Goal: Task Accomplishment & Management: Manage account settings

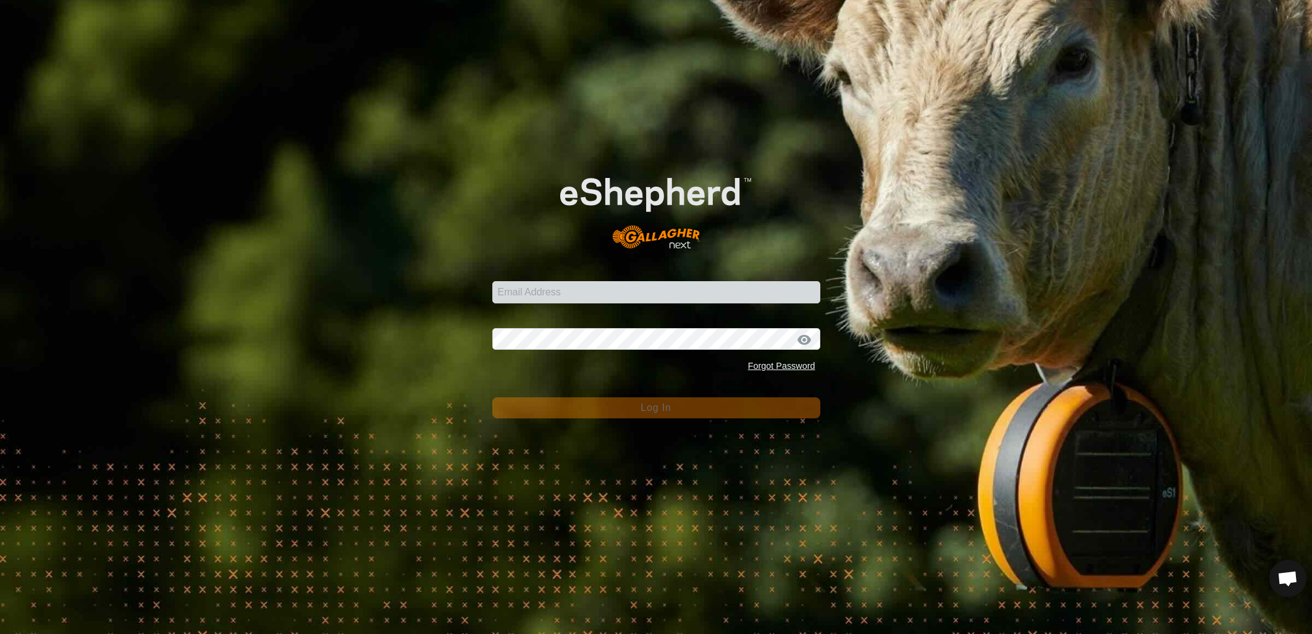
click at [507, 301] on input "Email Address" at bounding box center [656, 292] width 328 height 22
type input "[EMAIL_ADDRESS][PERSON_NAME][DOMAIN_NAME]"
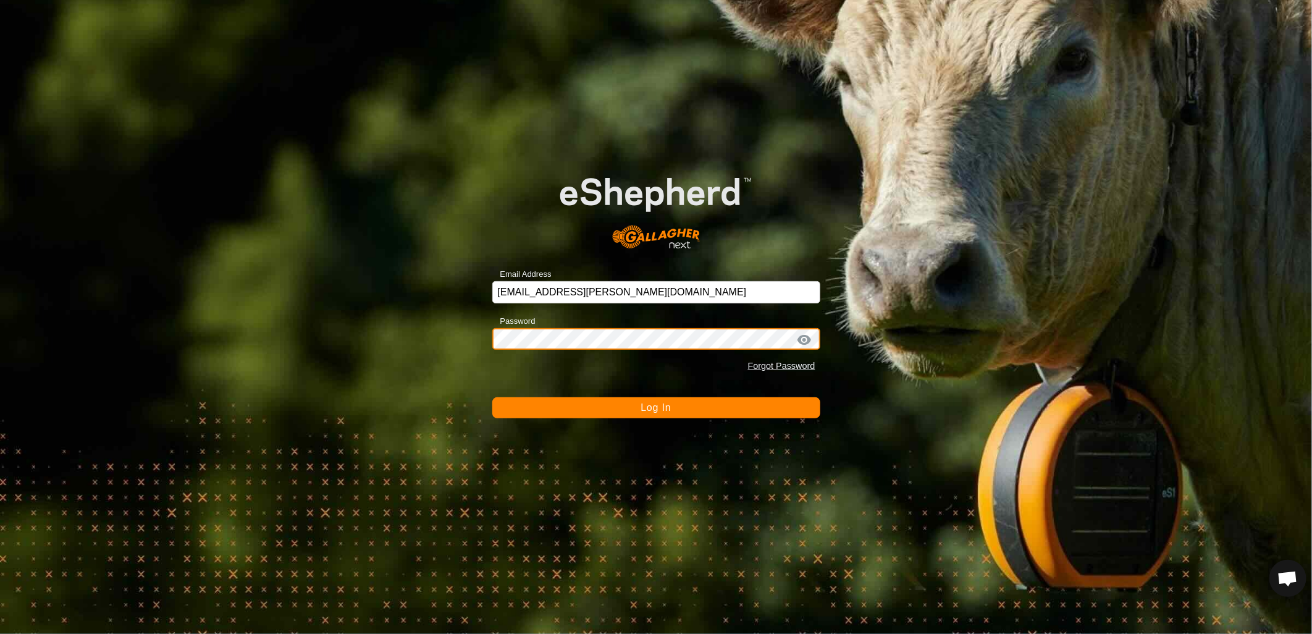
click at [492, 397] on button "Log In" at bounding box center [656, 407] width 328 height 21
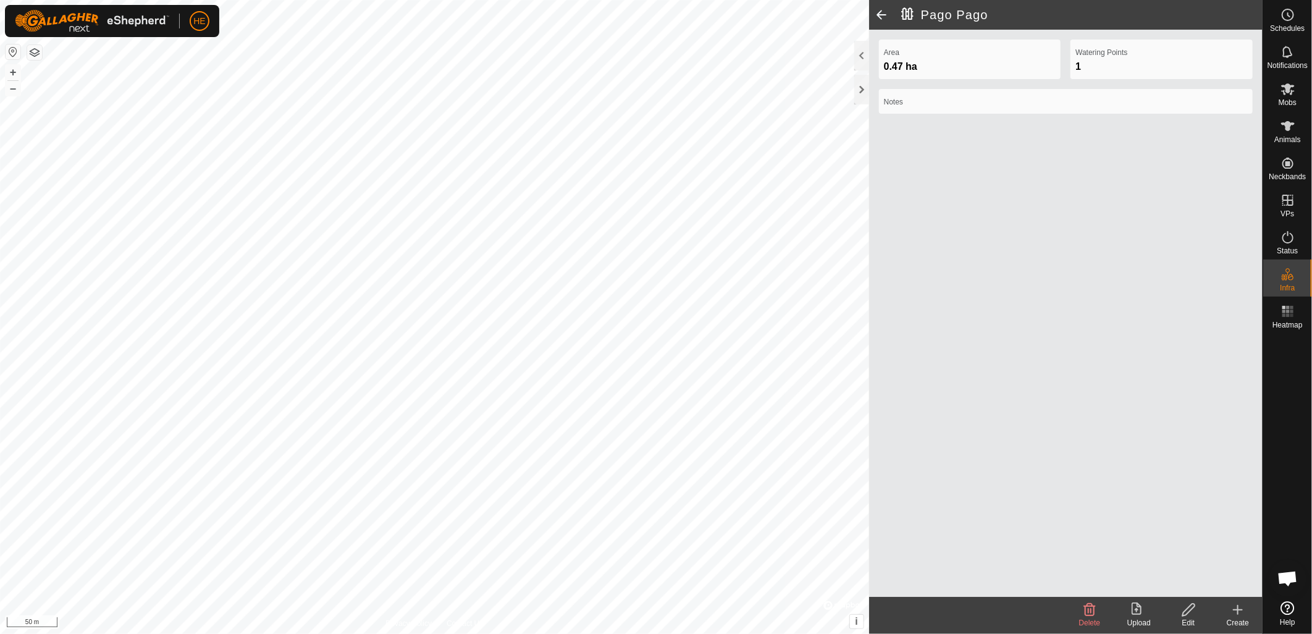
click at [1189, 609] on icon at bounding box center [1188, 609] width 15 height 15
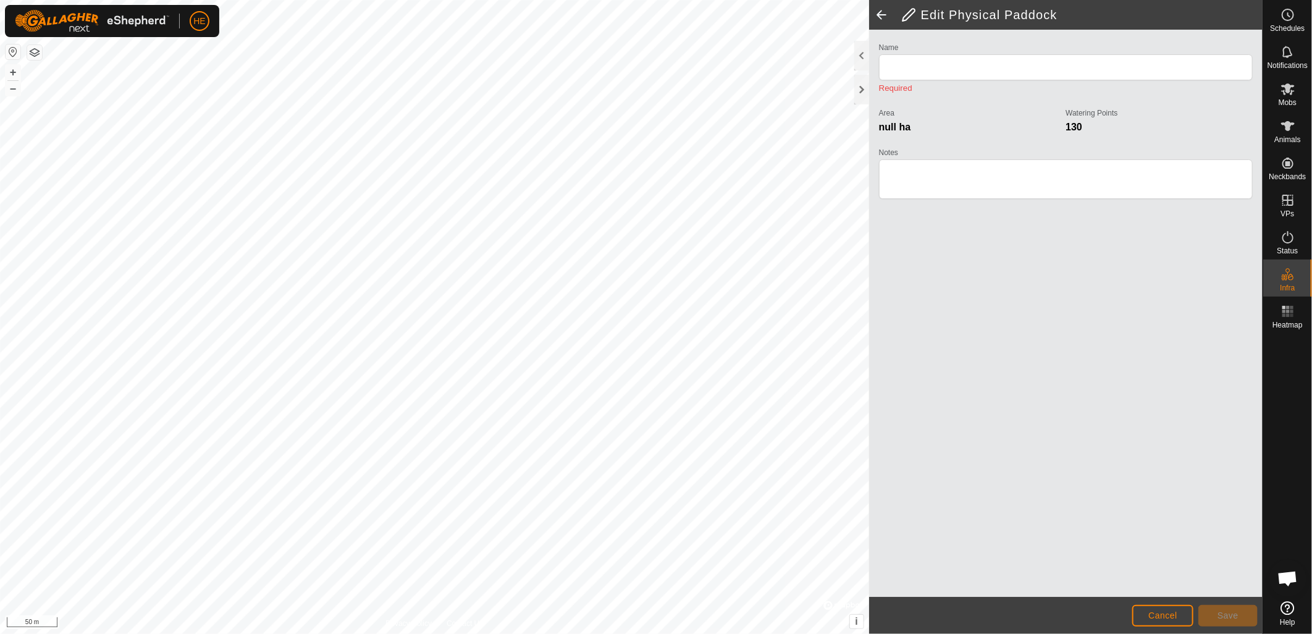
type input "Pago Pago"
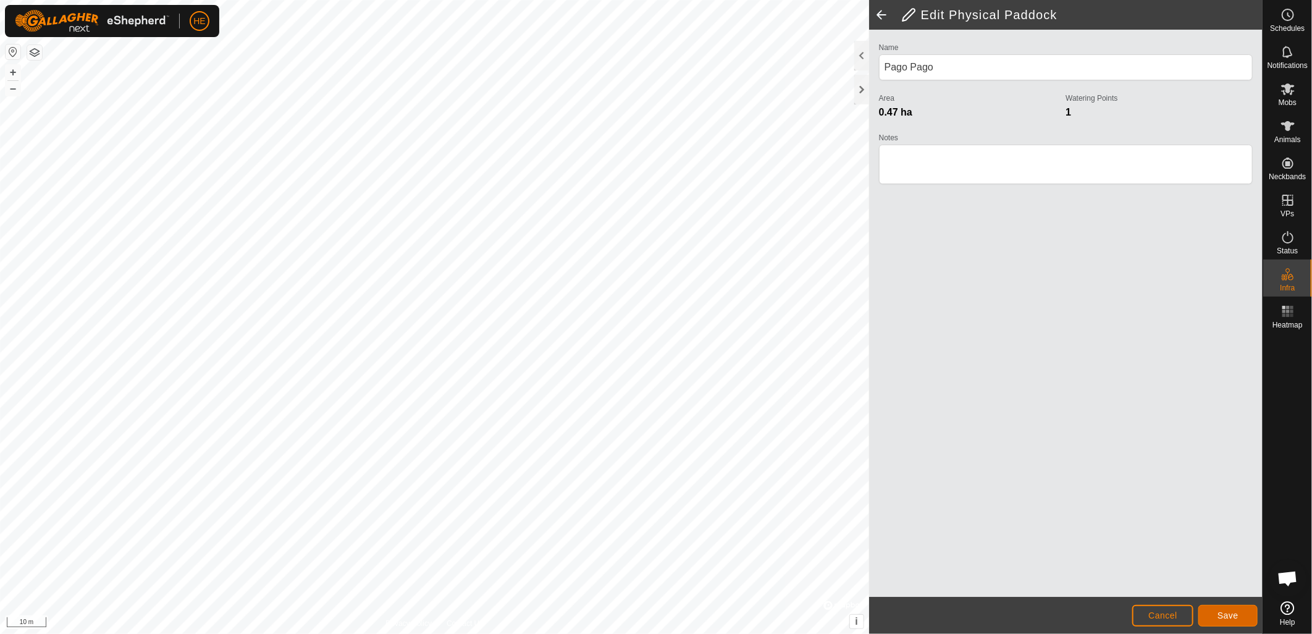
click at [1243, 616] on button "Save" at bounding box center [1228, 616] width 59 height 22
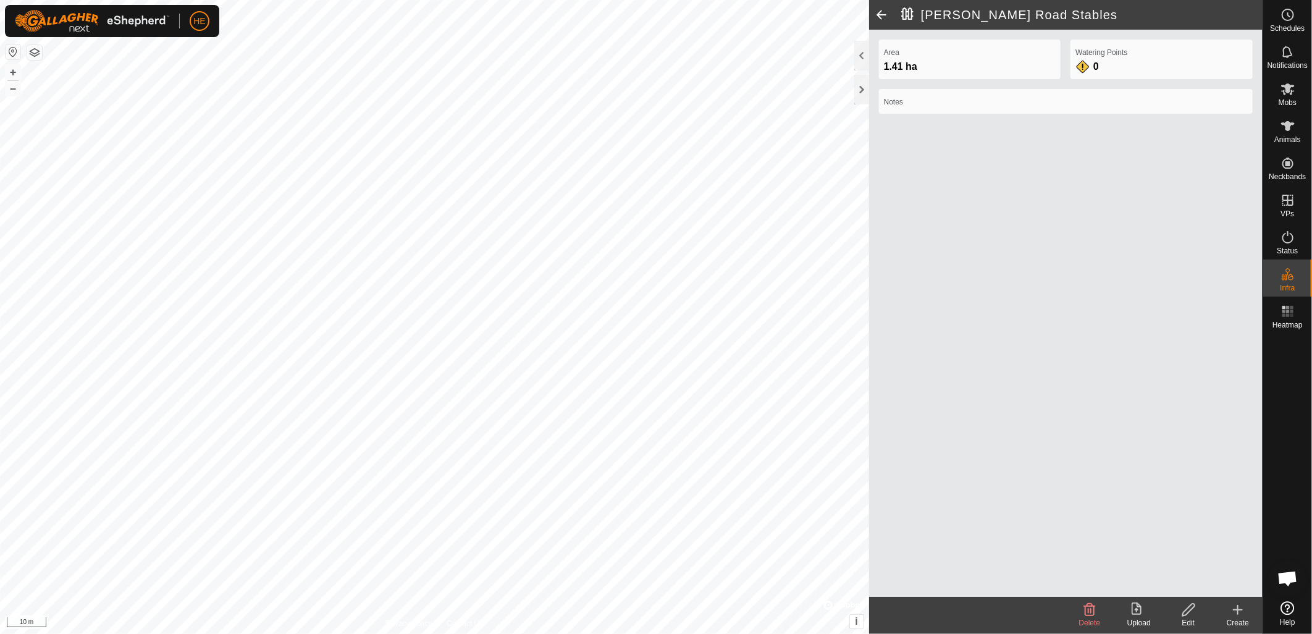
click at [1190, 613] on icon at bounding box center [1188, 609] width 15 height 15
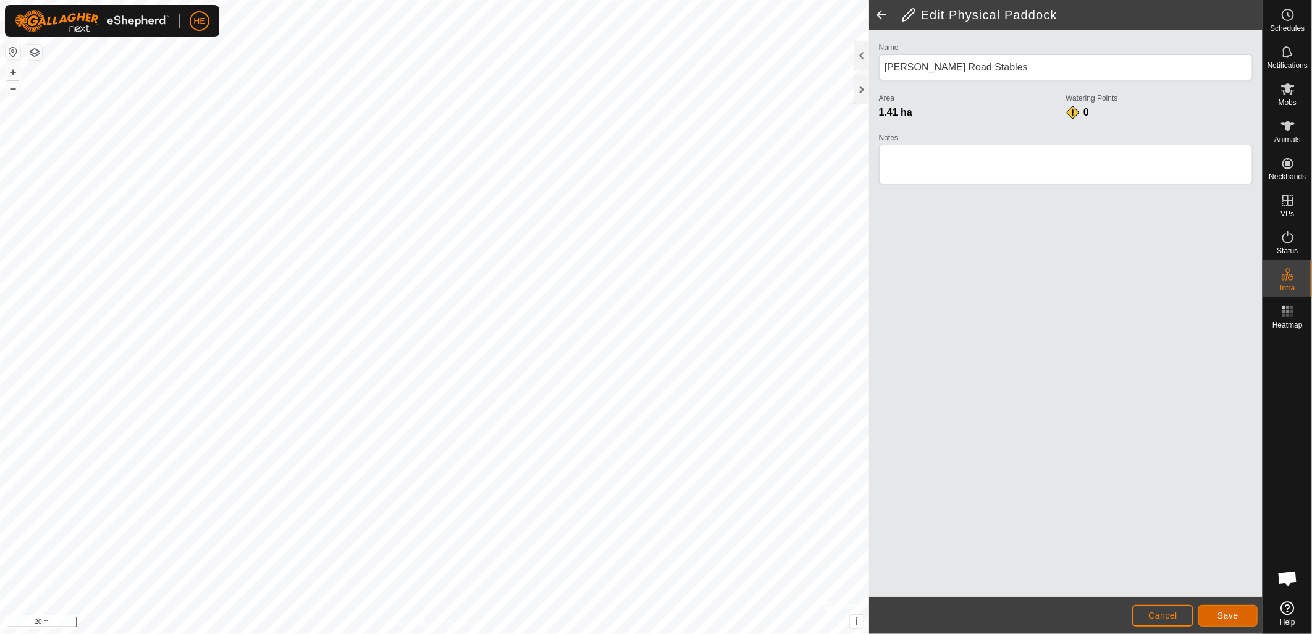
click at [1225, 610] on span "Save" at bounding box center [1228, 615] width 21 height 10
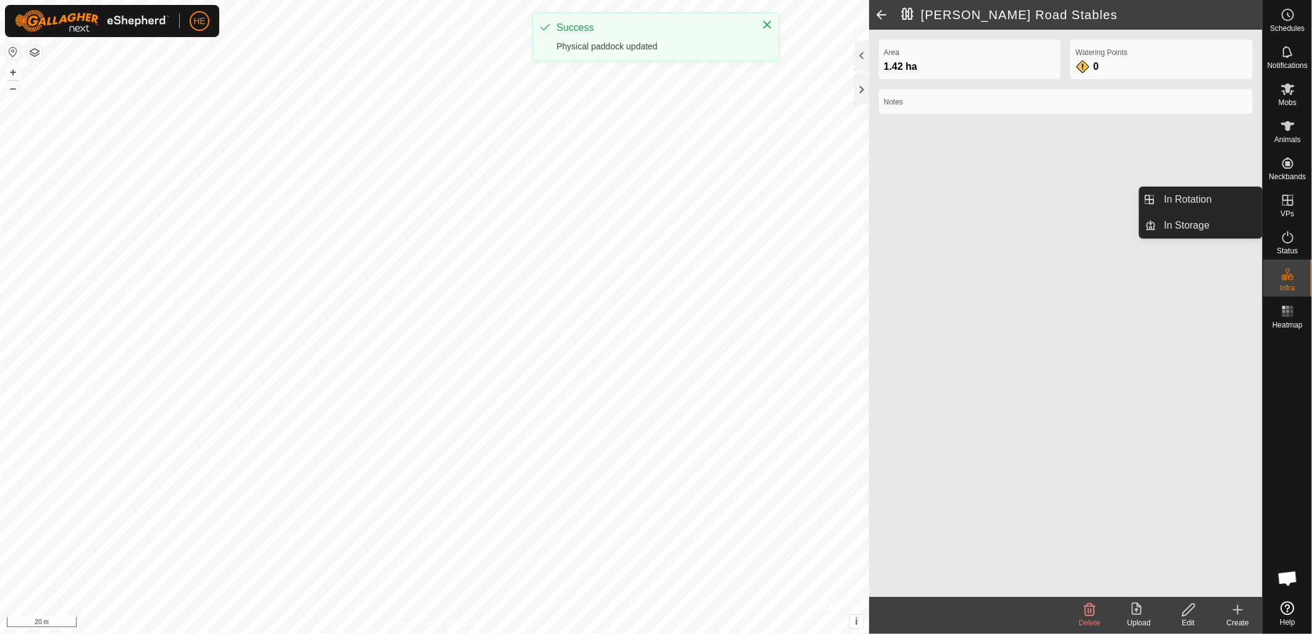
click at [1292, 207] on icon at bounding box center [1288, 200] width 15 height 15
click at [1185, 221] on link "In Storage" at bounding box center [1210, 225] width 106 height 25
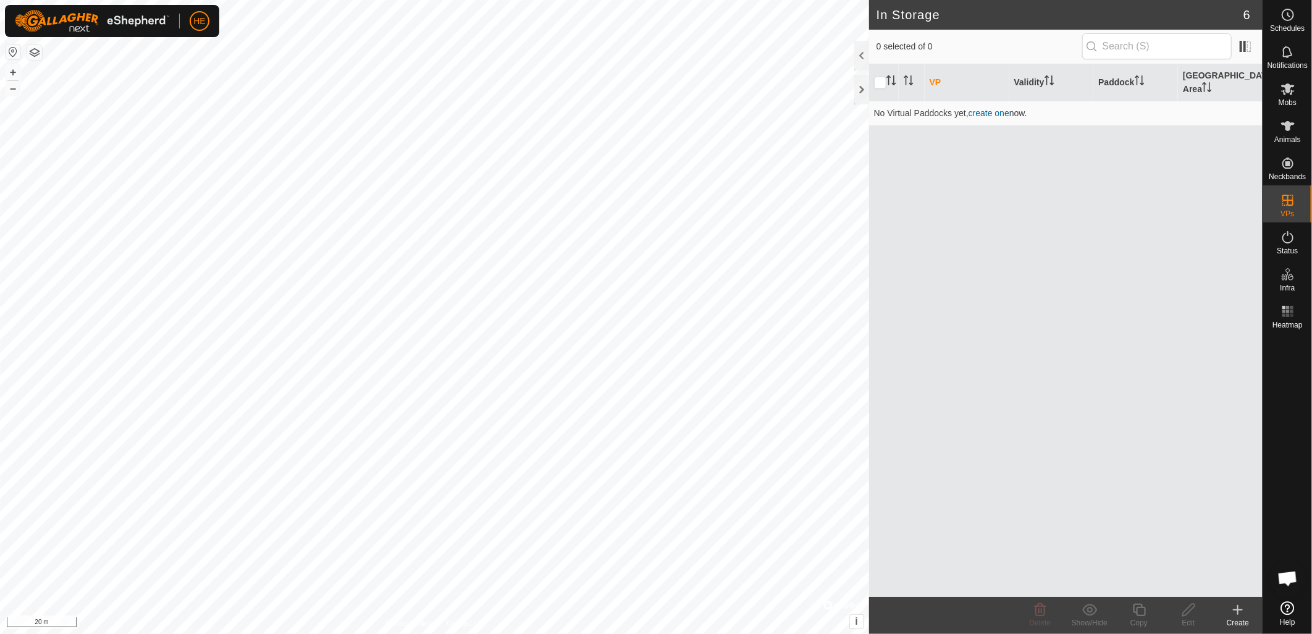
click at [947, 322] on div "In Storage 6 0 selected of 0 VP Validity Paddock Grazing Area No Virtual Paddoc…" at bounding box center [631, 317] width 1263 height 634
click at [1245, 609] on create-svg-icon at bounding box center [1237, 609] width 49 height 15
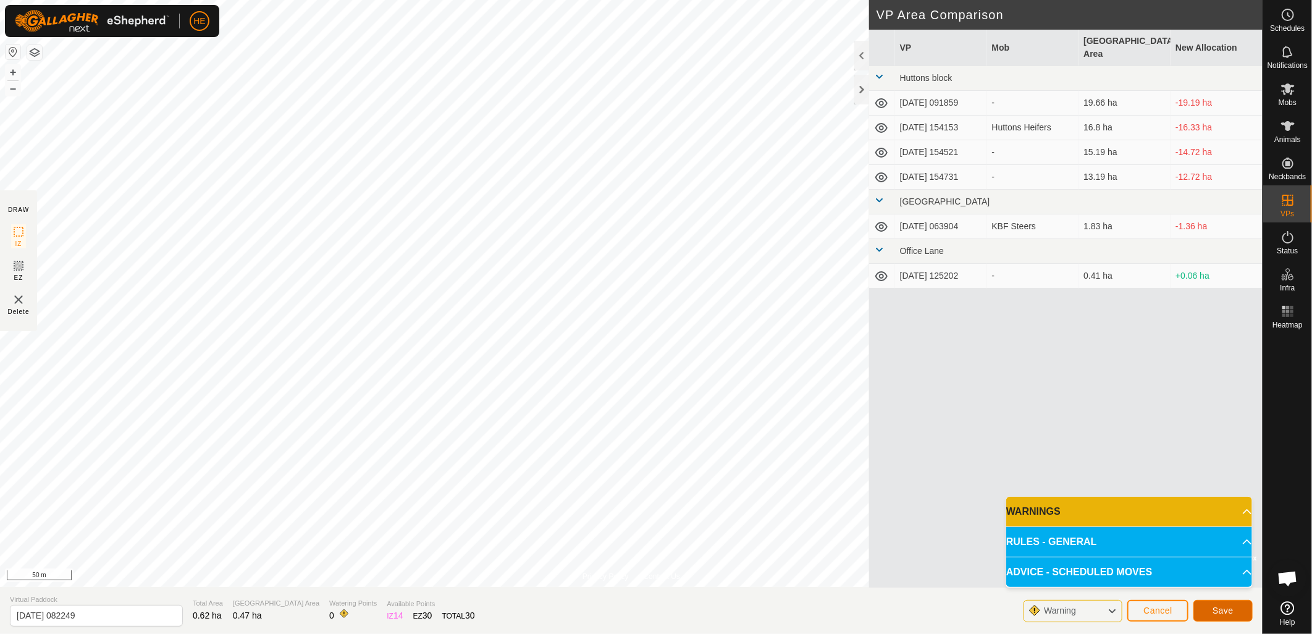
click at [1236, 615] on button "Save" at bounding box center [1223, 611] width 59 height 22
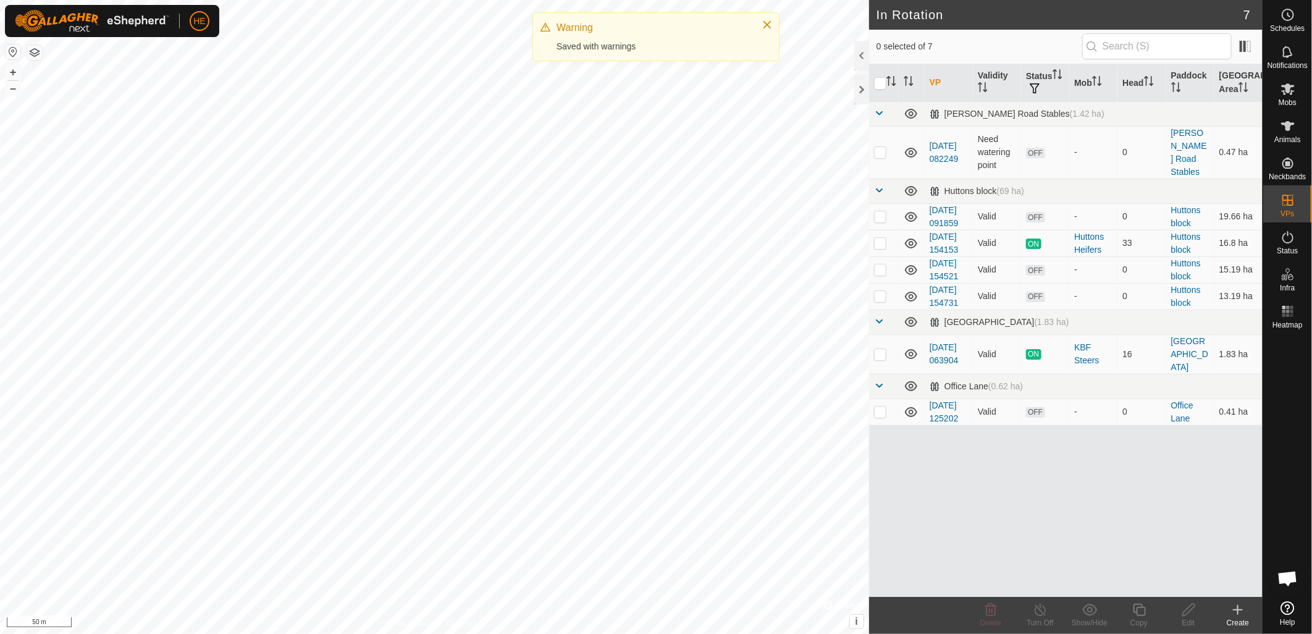
click at [916, 502] on div "In Rotation 7 0 selected of 7 VP Validity Status Mob Head Paddock Grazing Area …" at bounding box center [631, 317] width 1263 height 634
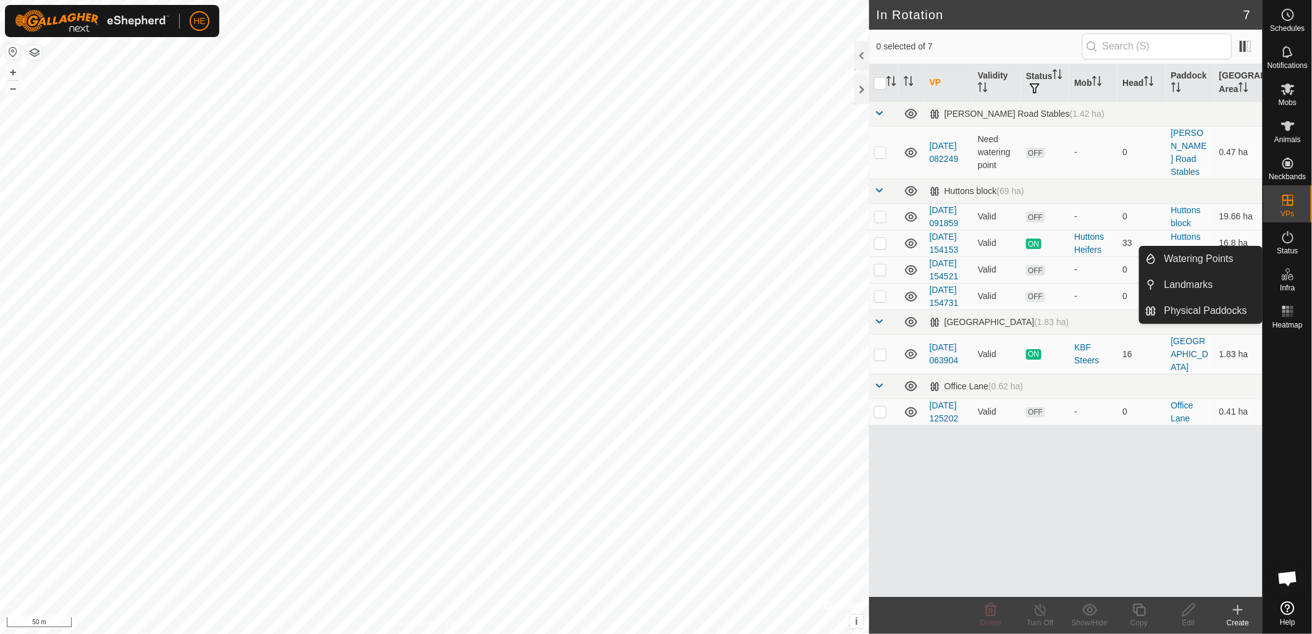
click at [1287, 284] on span "Infra" at bounding box center [1287, 287] width 15 height 7
click at [1200, 266] on link "Watering Points" at bounding box center [1210, 259] width 106 height 25
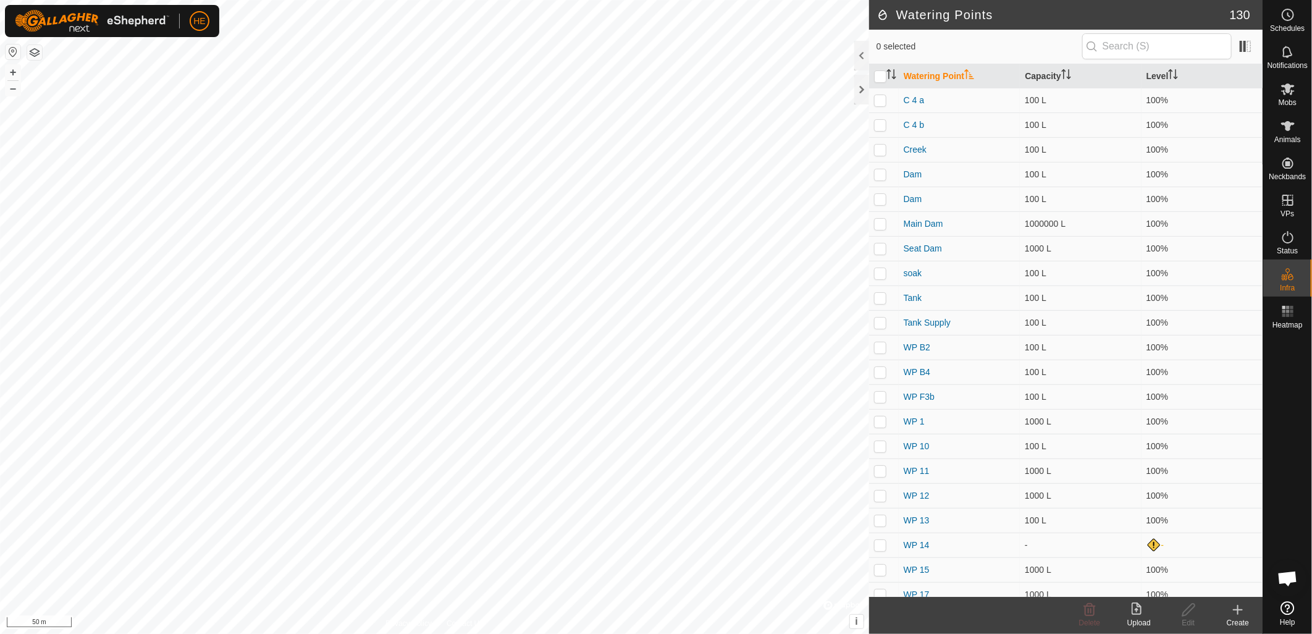
click at [1237, 625] on div "Create" at bounding box center [1237, 622] width 49 height 11
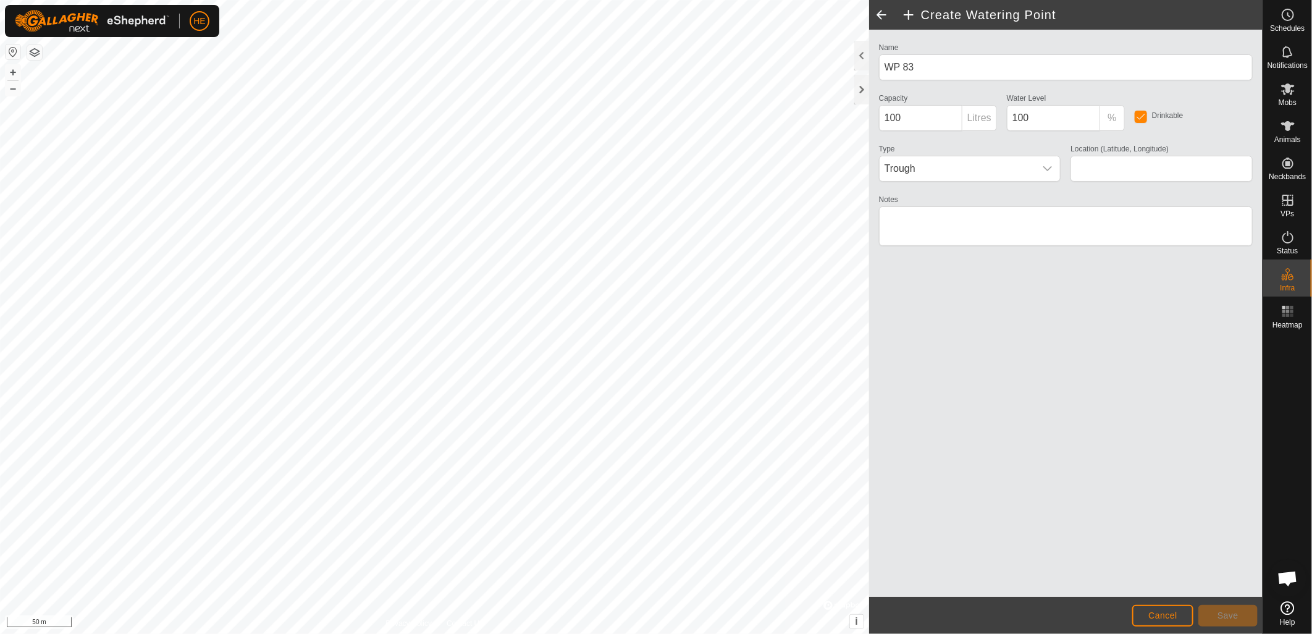
type input "-32.463199, 115.987638"
click at [1242, 614] on button "Save" at bounding box center [1228, 616] width 59 height 22
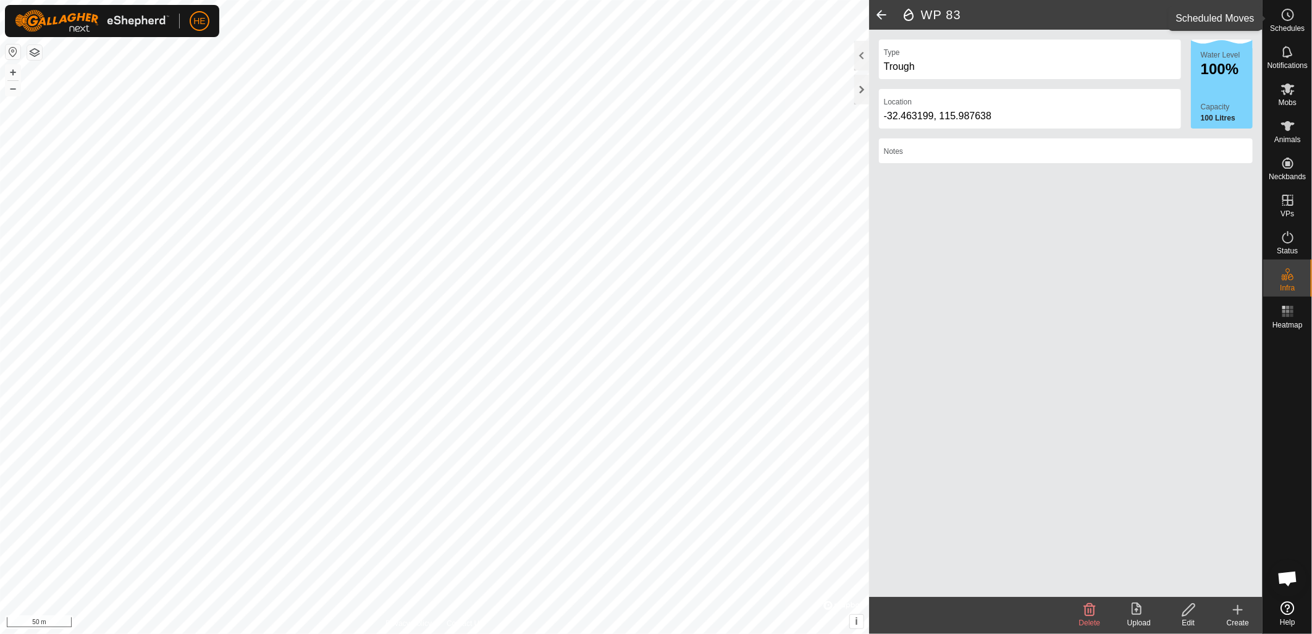
click at [1292, 21] on icon at bounding box center [1288, 14] width 15 height 15
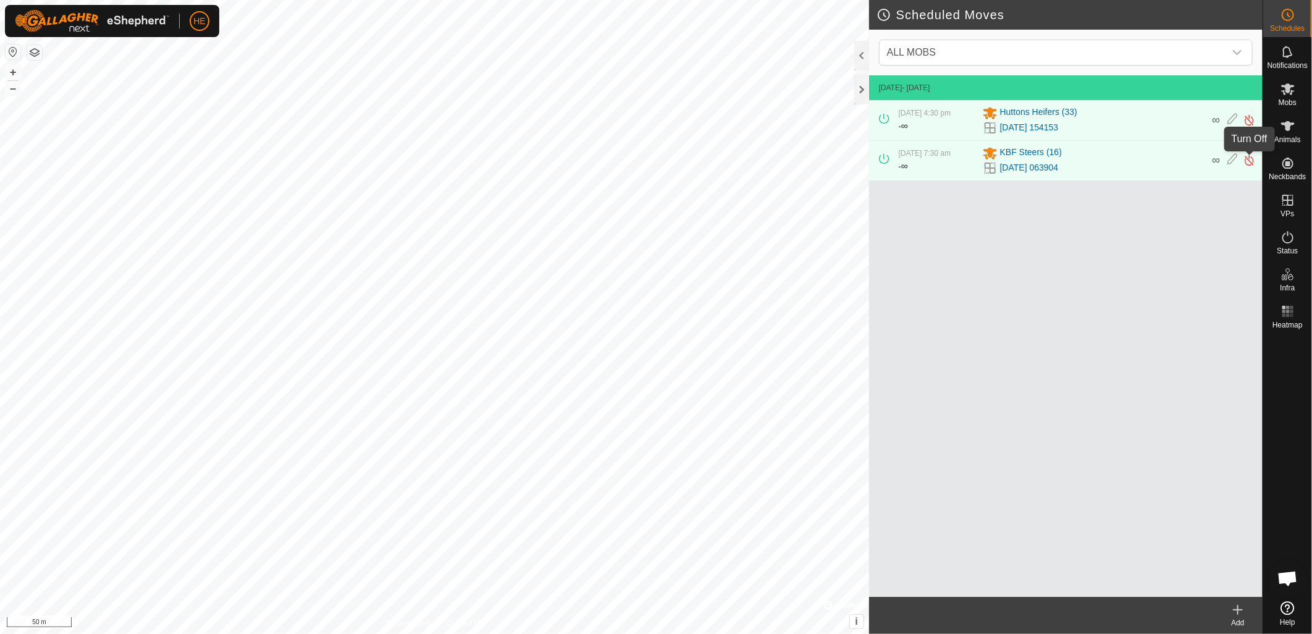
click at [1250, 159] on img at bounding box center [1250, 160] width 12 height 13
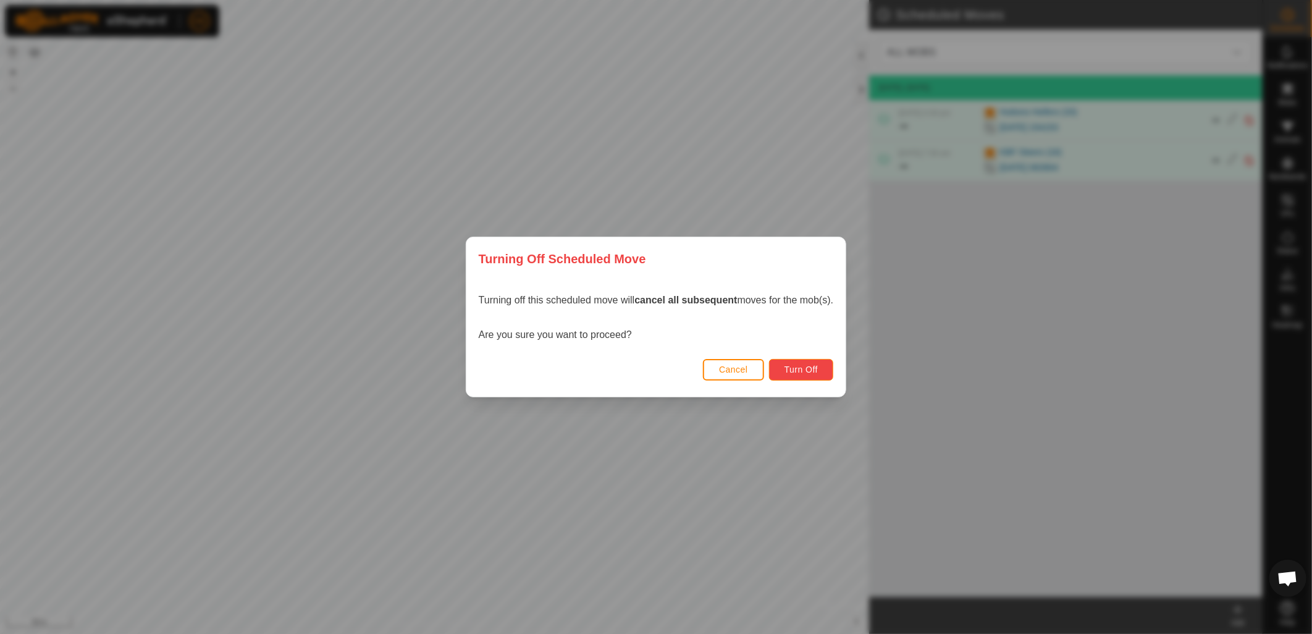
click at [823, 371] on button "Turn Off" at bounding box center [801, 370] width 65 height 22
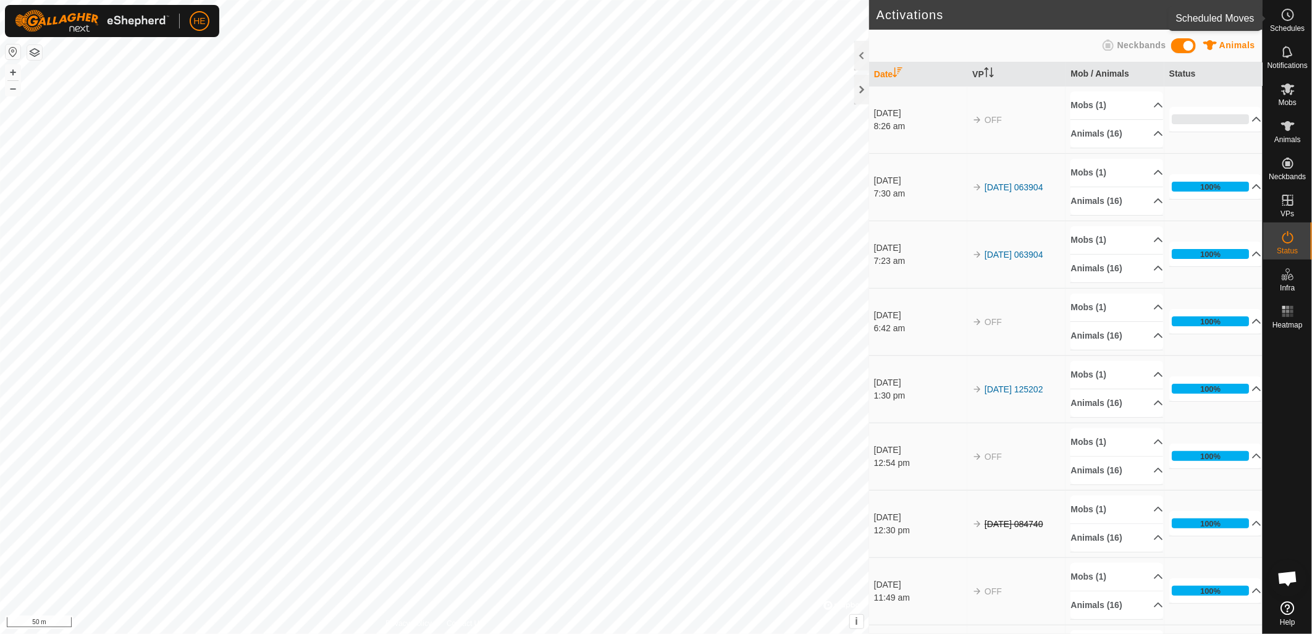
click at [1287, 17] on icon at bounding box center [1288, 14] width 15 height 15
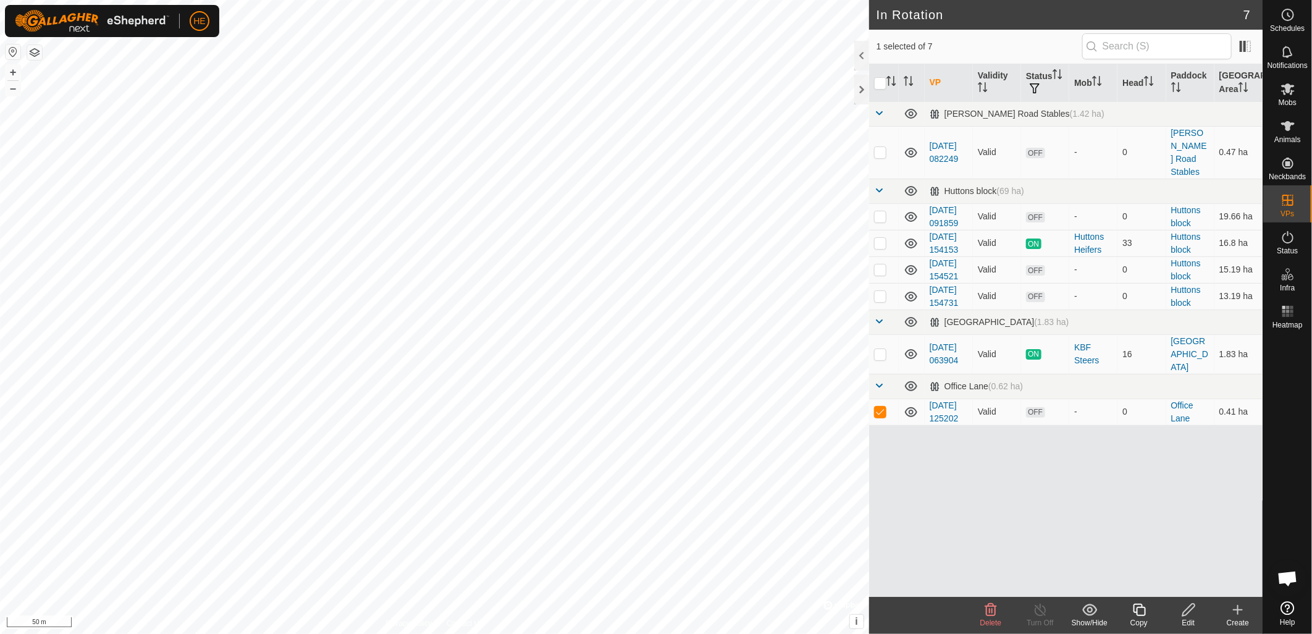
click at [991, 618] on span "Delete" at bounding box center [991, 622] width 22 height 9
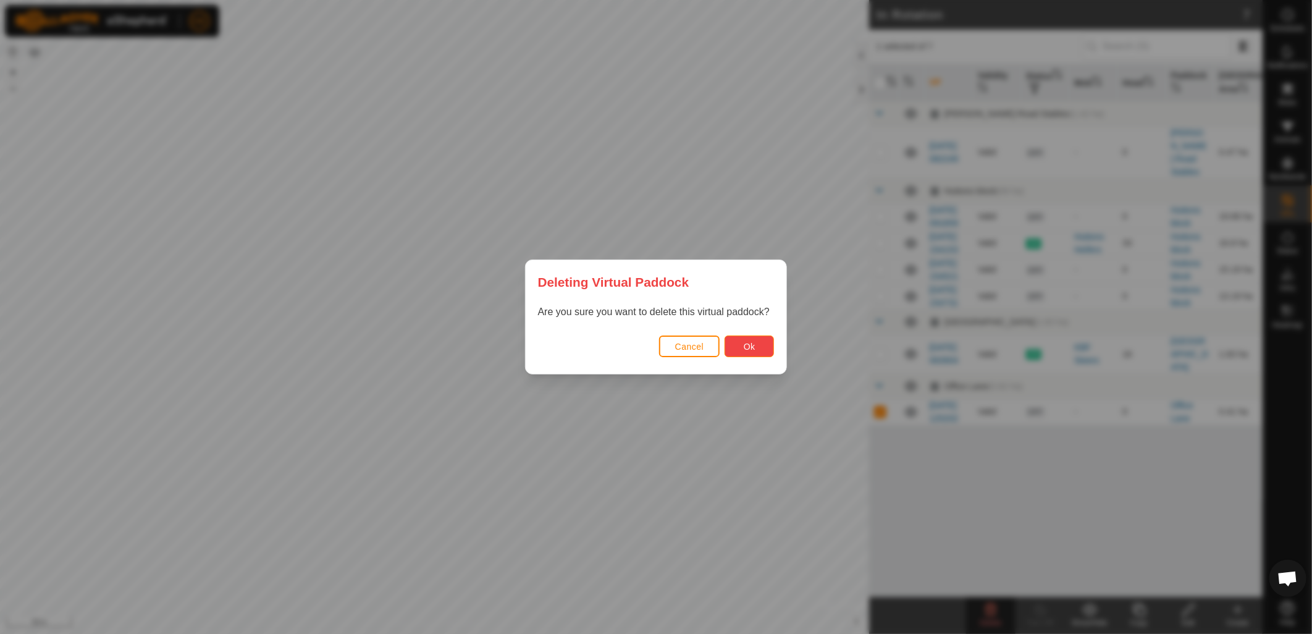
click at [751, 348] on span "Ok" at bounding box center [750, 347] width 12 height 10
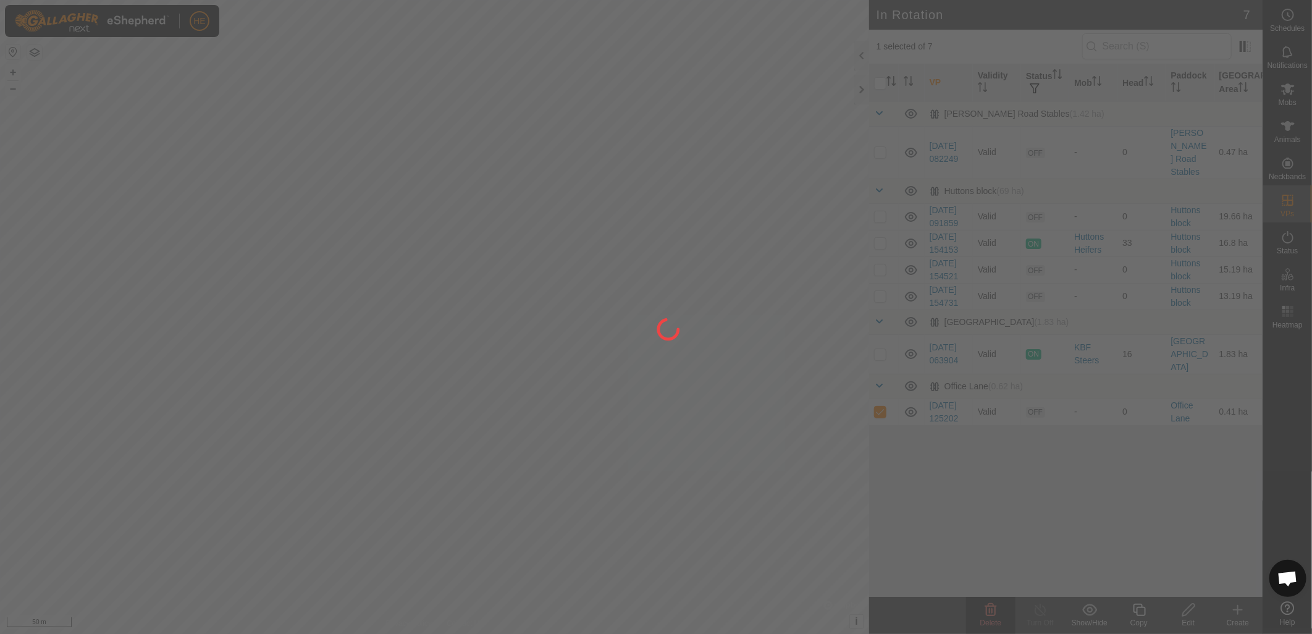
checkbox input "false"
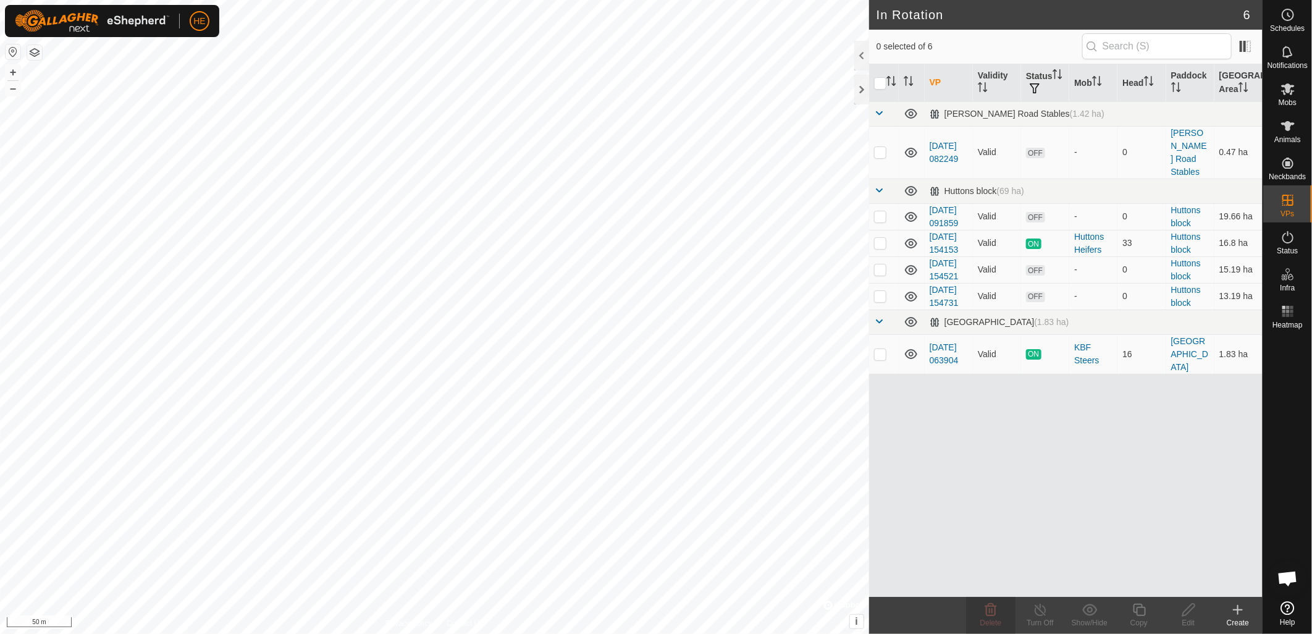
click at [1243, 613] on icon at bounding box center [1238, 609] width 15 height 15
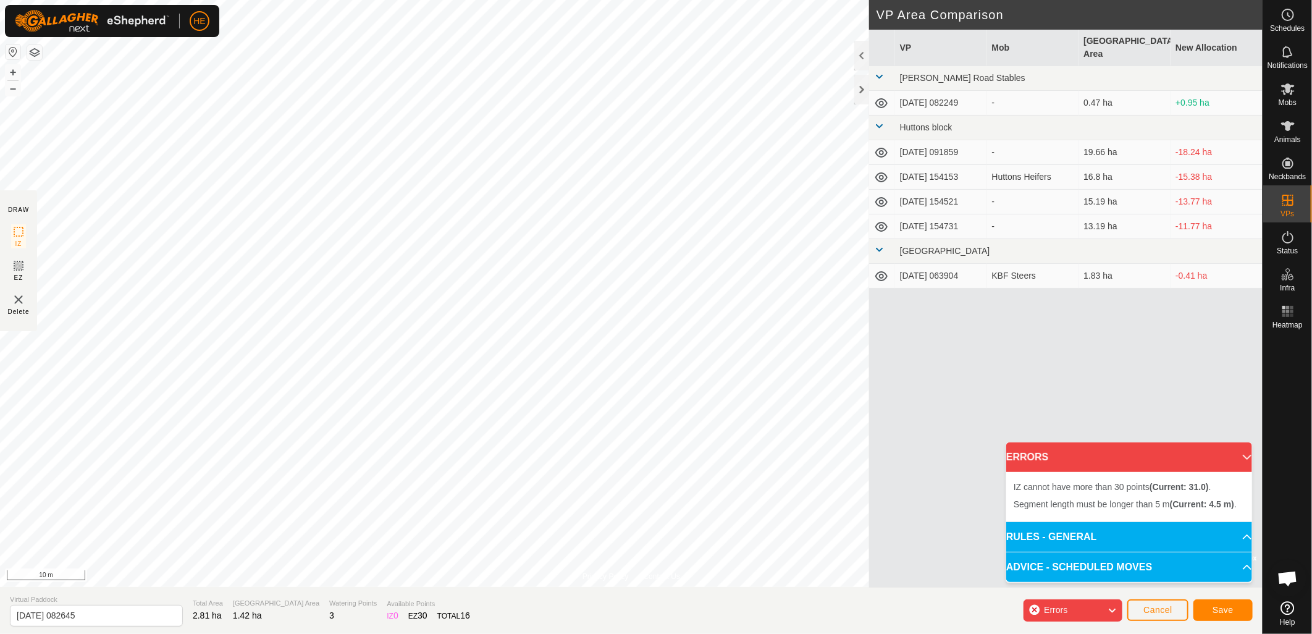
click at [33, 295] on div "Privacy Policy Contact Us + – ⇧ i © Mapbox , © OpenStreetMap , Improve this map…" at bounding box center [631, 317] width 1263 height 634
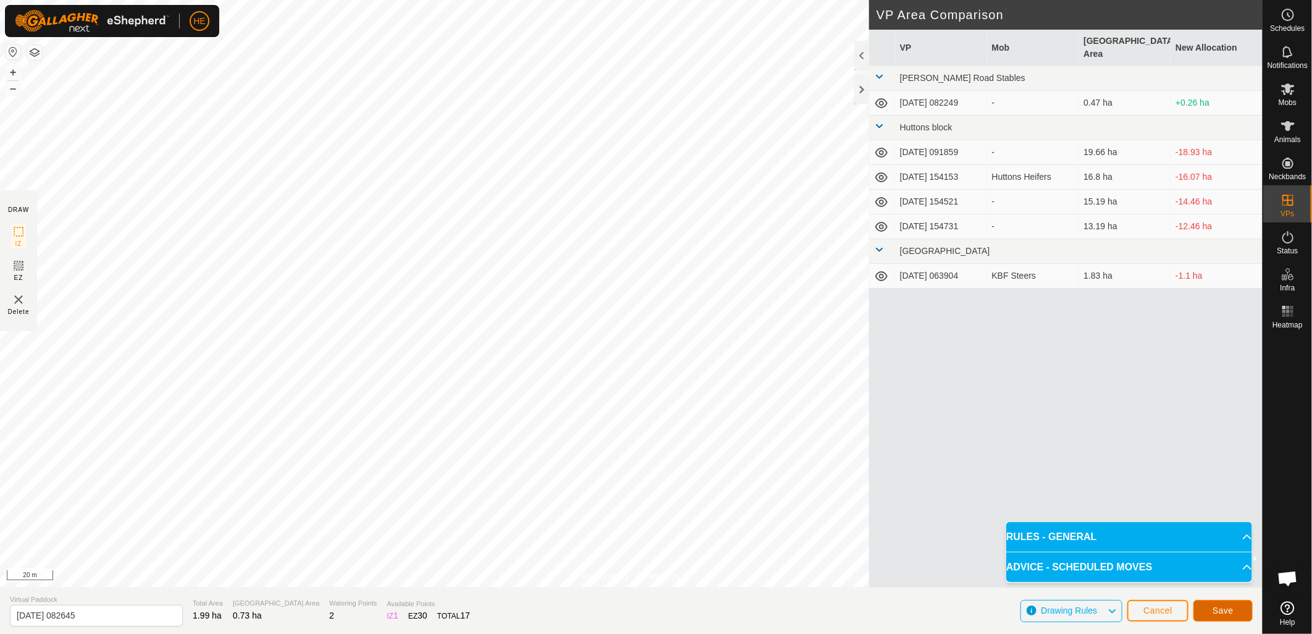
click at [1224, 613] on span "Save" at bounding box center [1223, 610] width 21 height 10
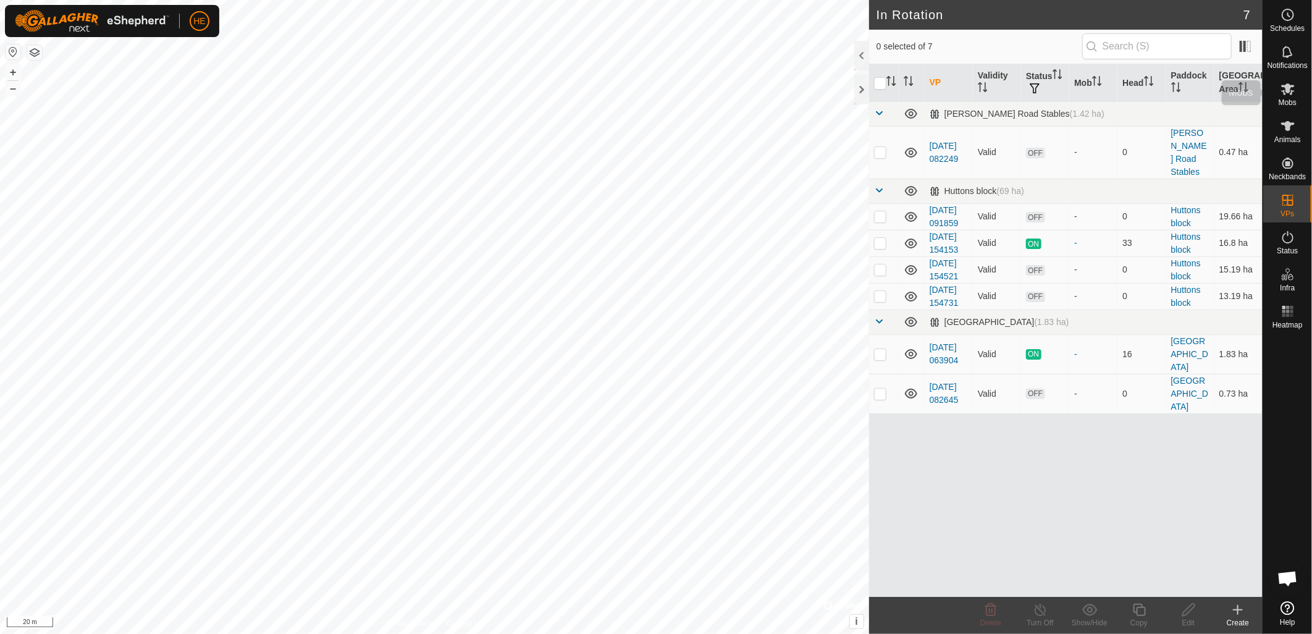
click at [1289, 88] on icon at bounding box center [1288, 89] width 14 height 12
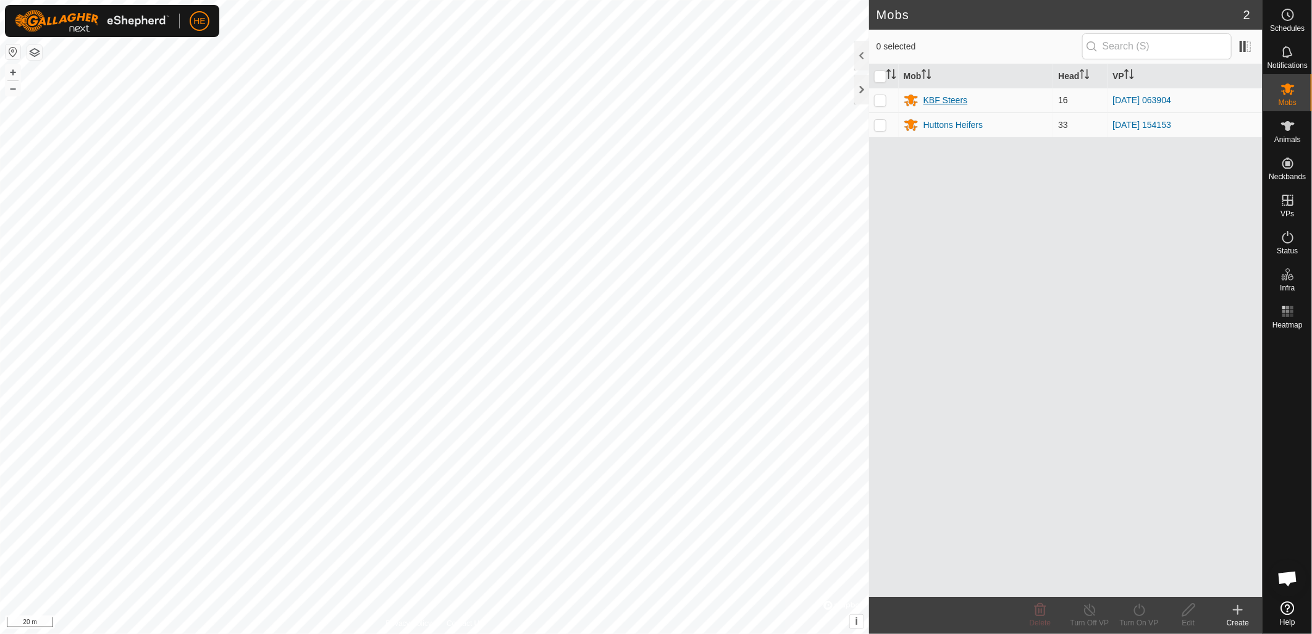
click at [935, 93] on div "KBF Steers" at bounding box center [976, 100] width 145 height 15
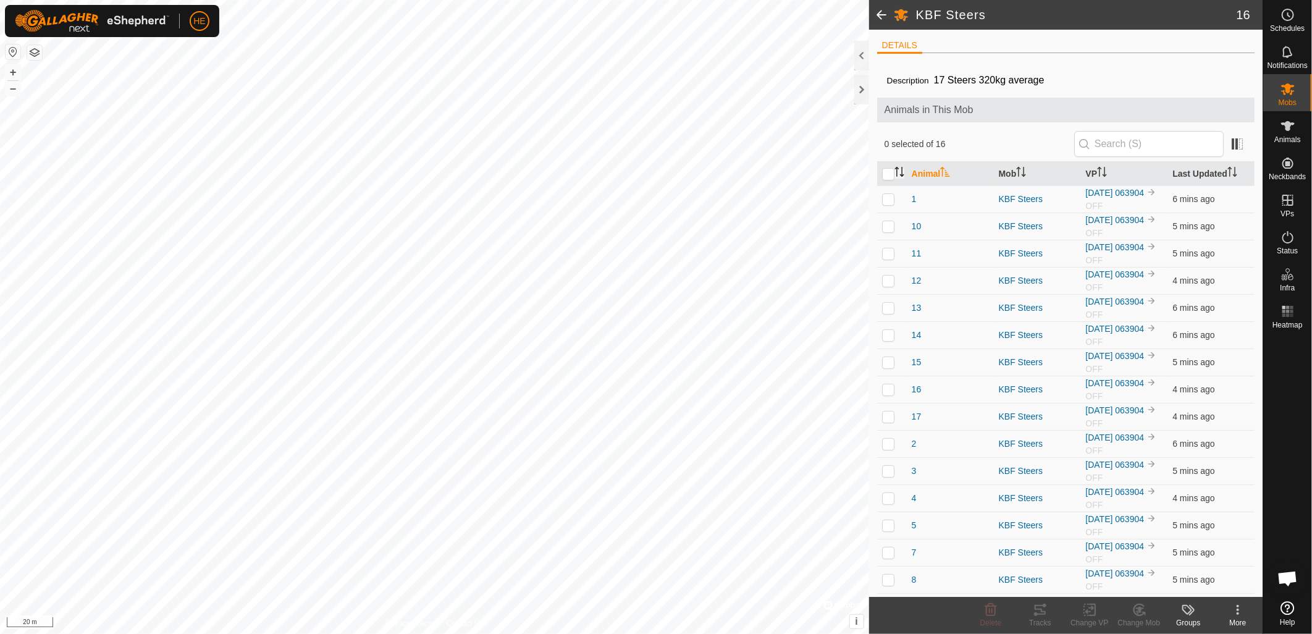
click at [891, 171] on input "checkbox" at bounding box center [888, 174] width 12 height 12
checkbox input "true"
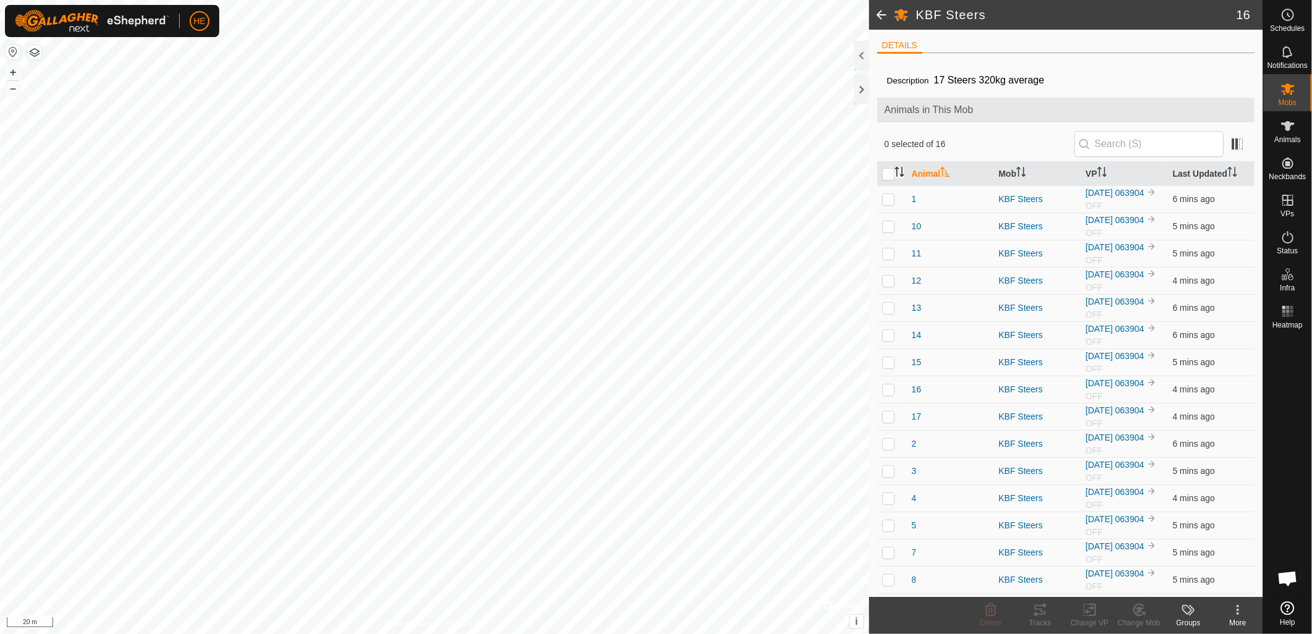
checkbox input "true"
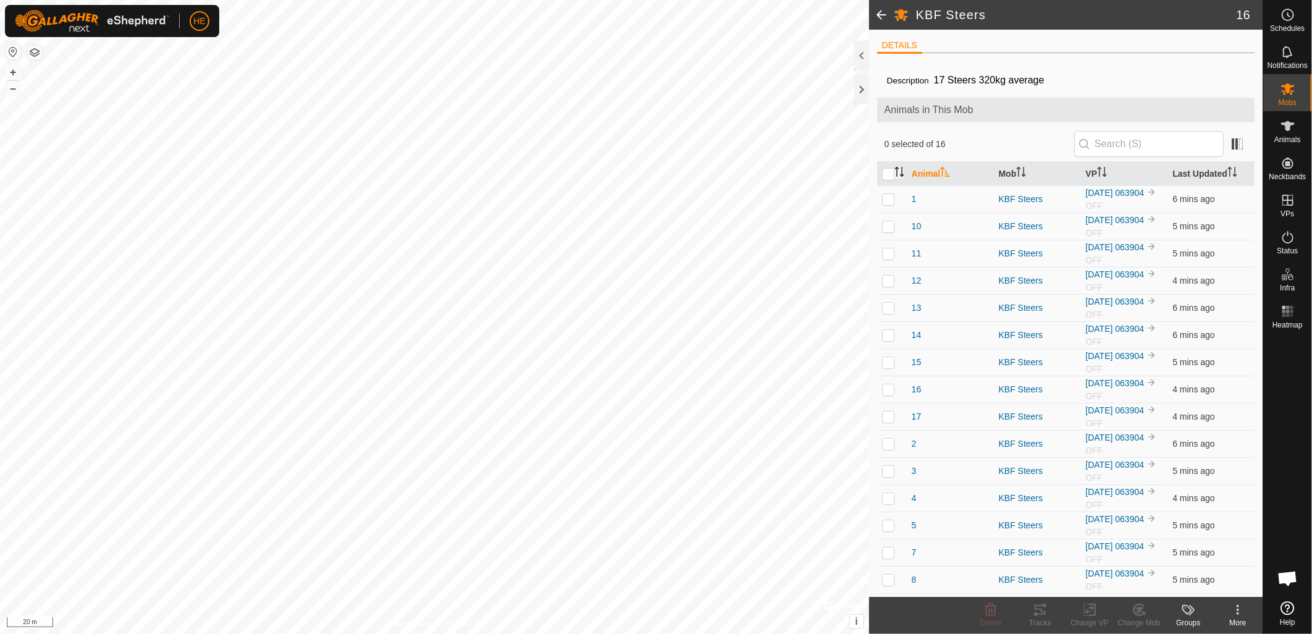
checkbox input "true"
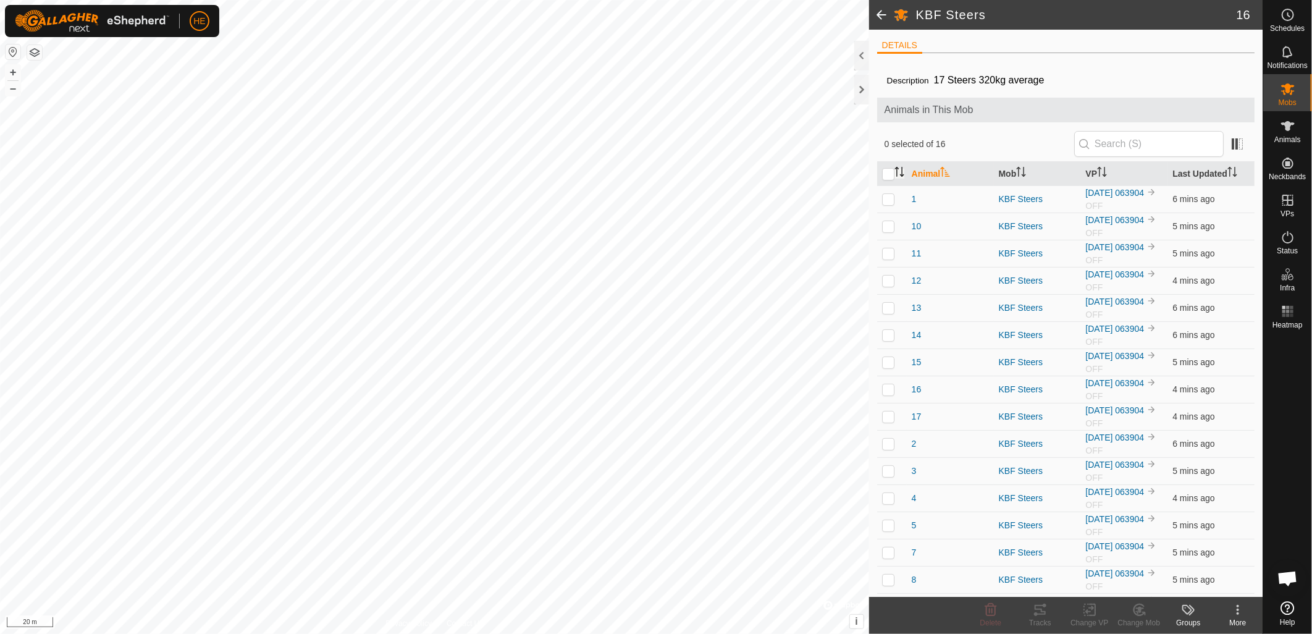
checkbox input "true"
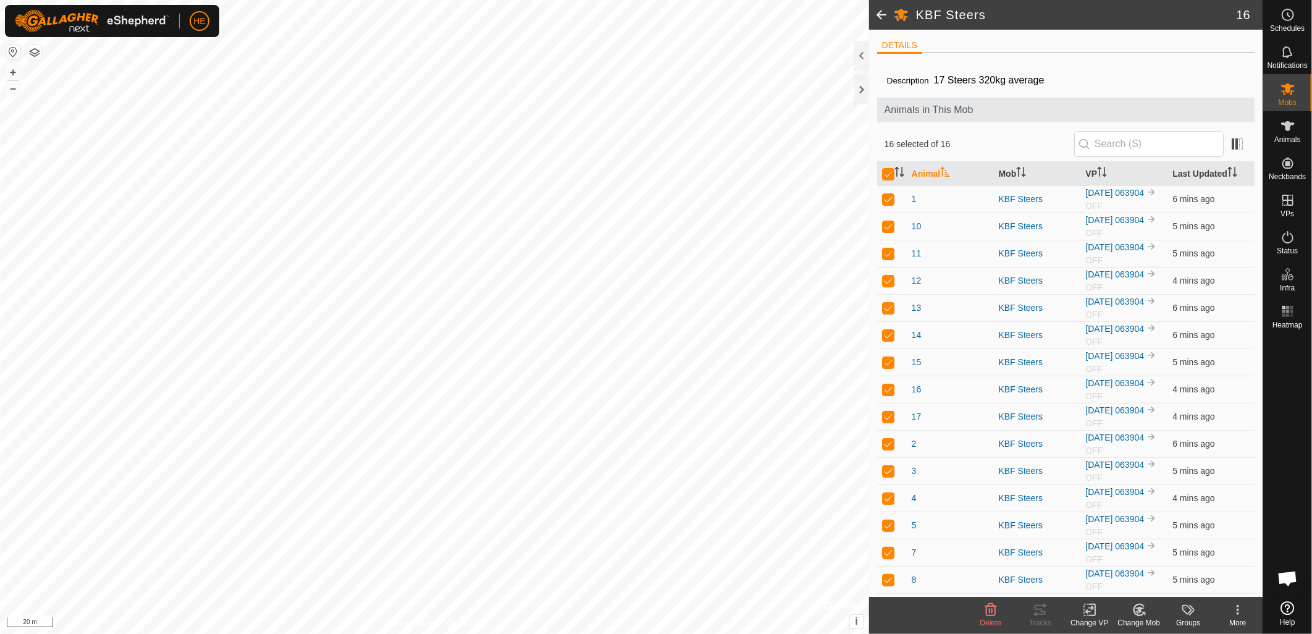
click at [1096, 615] on icon at bounding box center [1089, 609] width 15 height 15
click at [1106, 557] on link "Choose VP..." at bounding box center [1127, 557] width 122 height 25
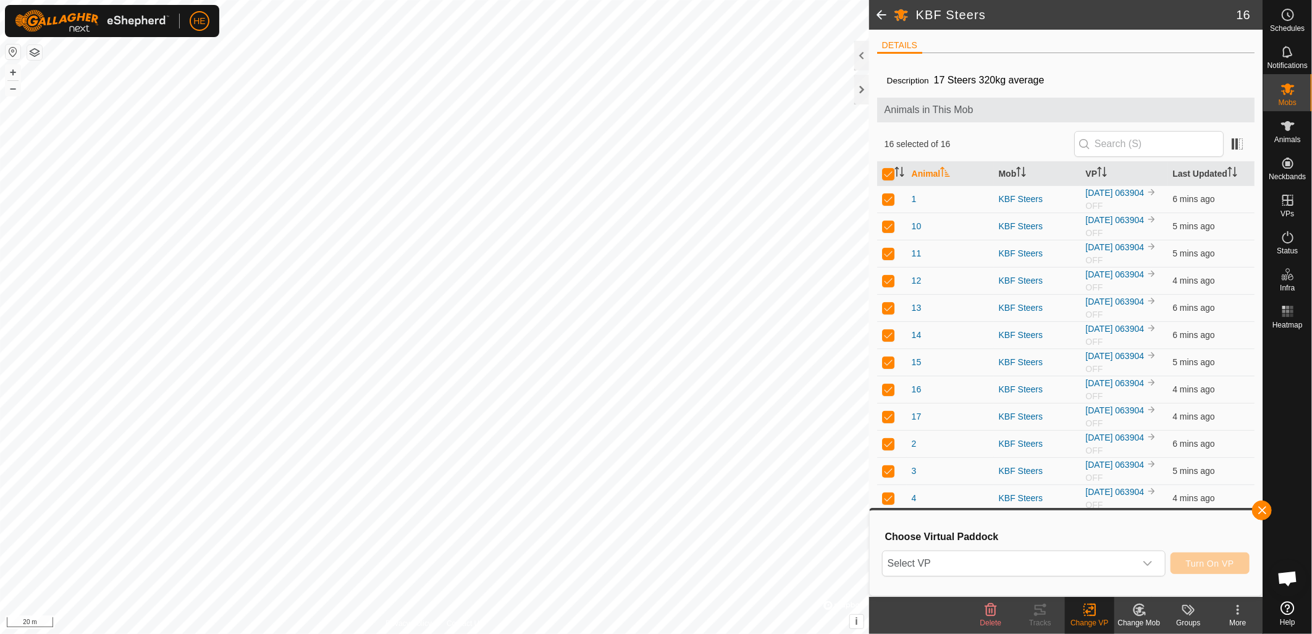
click at [1026, 546] on div "Choose Virtual Paddock Select VP Turn On VP" at bounding box center [1065, 553] width 377 height 70
click at [1013, 558] on span "Select VP" at bounding box center [1009, 563] width 253 height 25
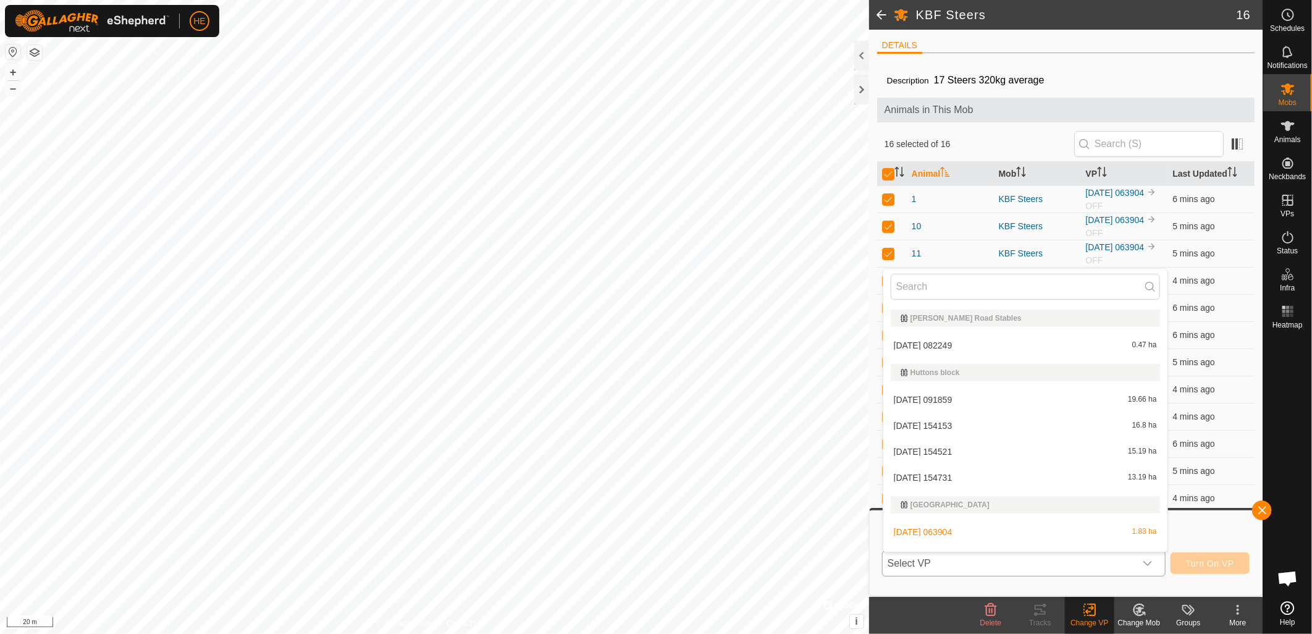
scroll to position [19, 0]
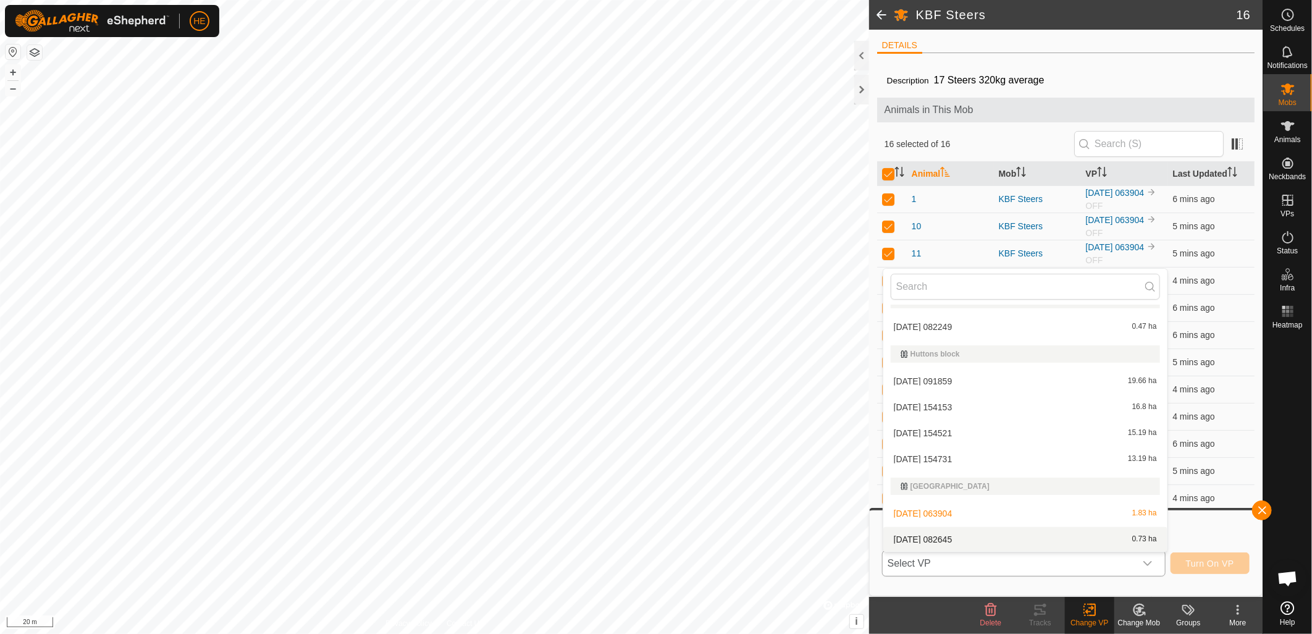
click at [1005, 536] on li "2025-09-08 082645 0.73 ha" at bounding box center [1025, 539] width 284 height 25
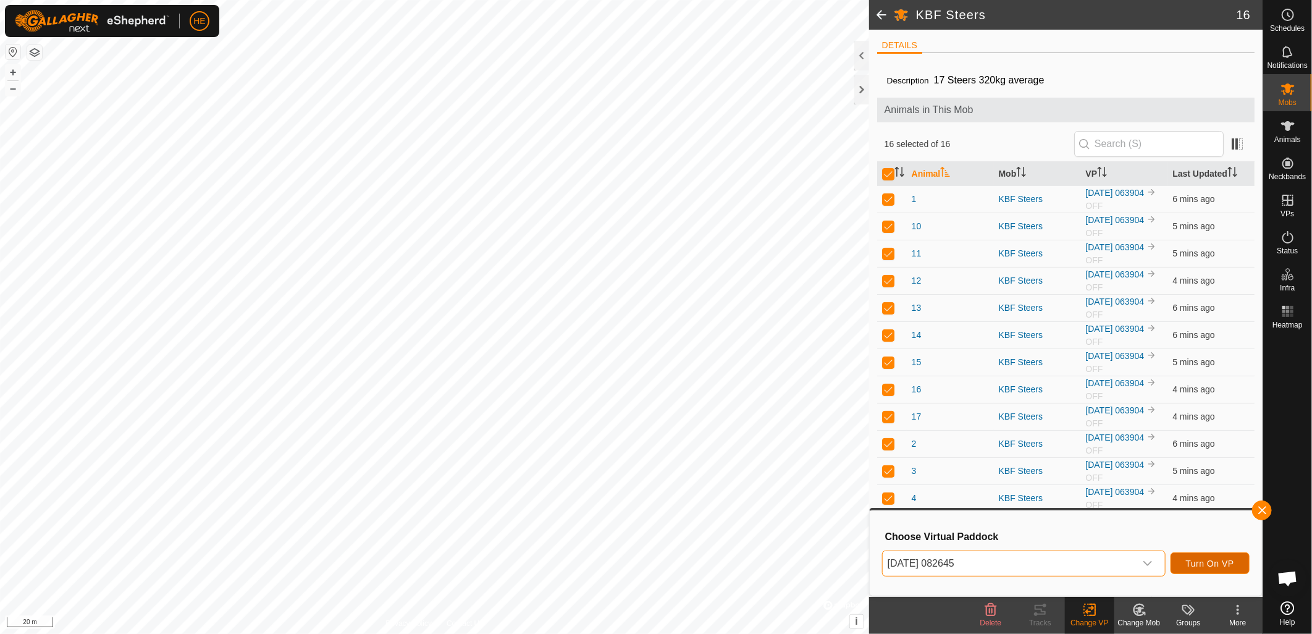
click at [1201, 562] on span "Turn On VP" at bounding box center [1210, 563] width 48 height 10
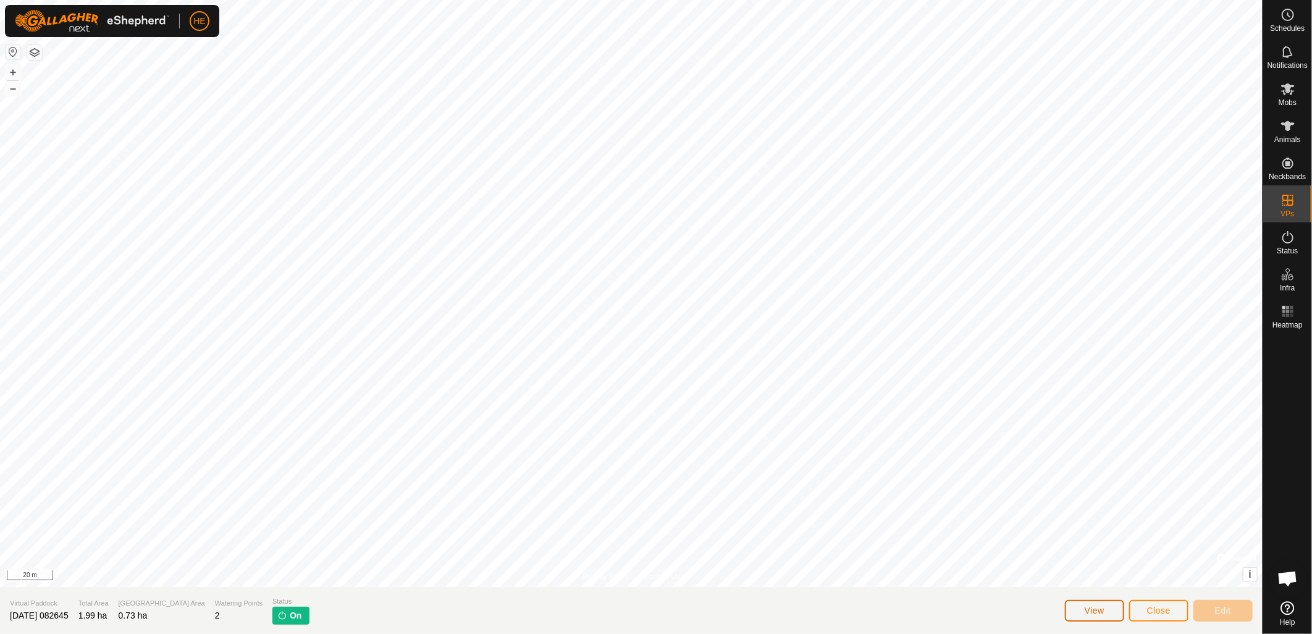
click at [1100, 612] on span "View" at bounding box center [1095, 610] width 20 height 10
click at [1290, 95] on icon at bounding box center [1288, 89] width 15 height 15
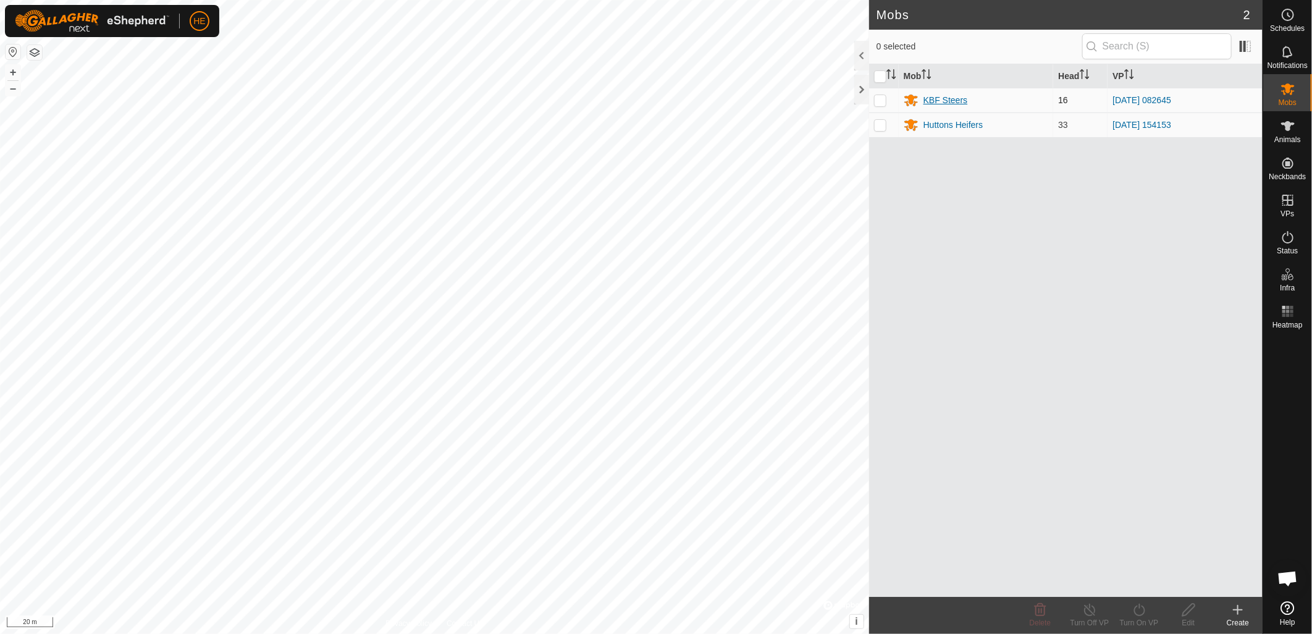
click at [941, 95] on div "KBF Steers" at bounding box center [946, 100] width 44 height 13
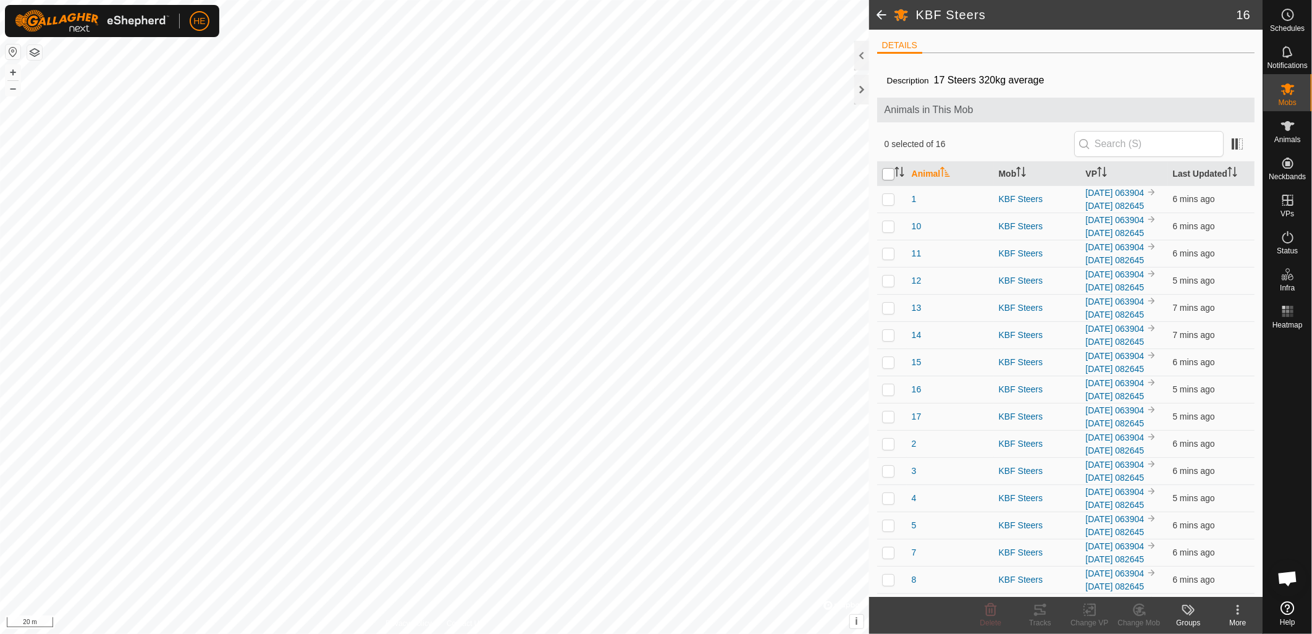
click at [888, 172] on input "checkbox" at bounding box center [888, 174] width 12 height 12
checkbox input "true"
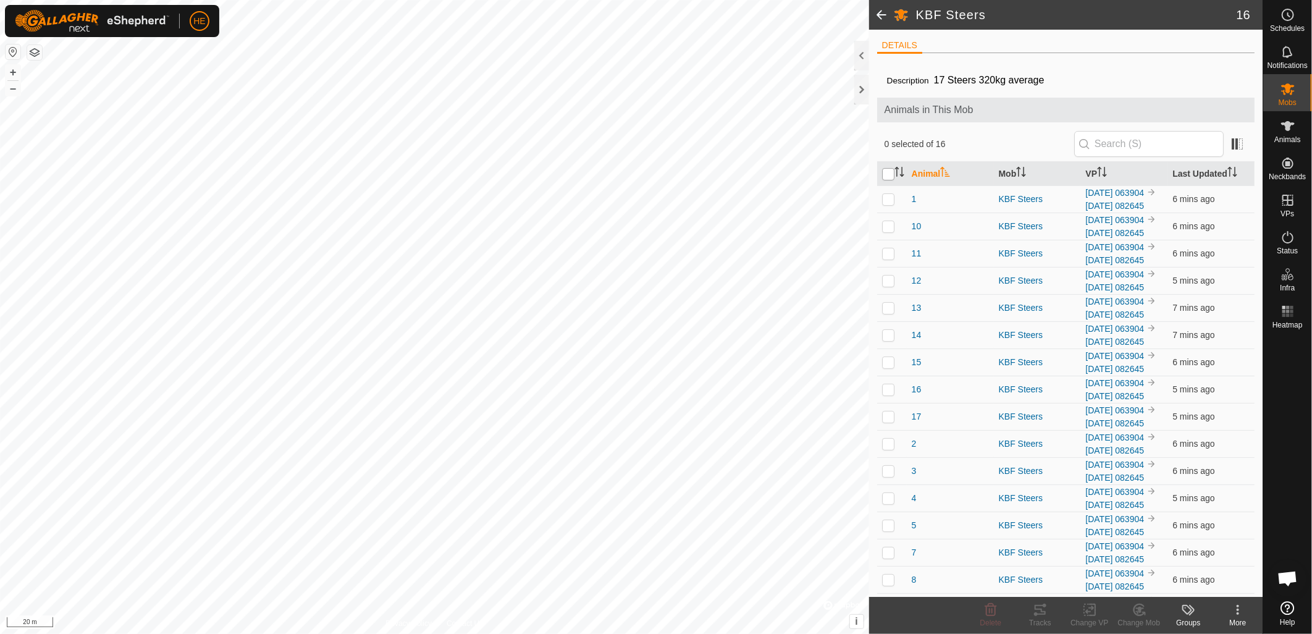
checkbox input "true"
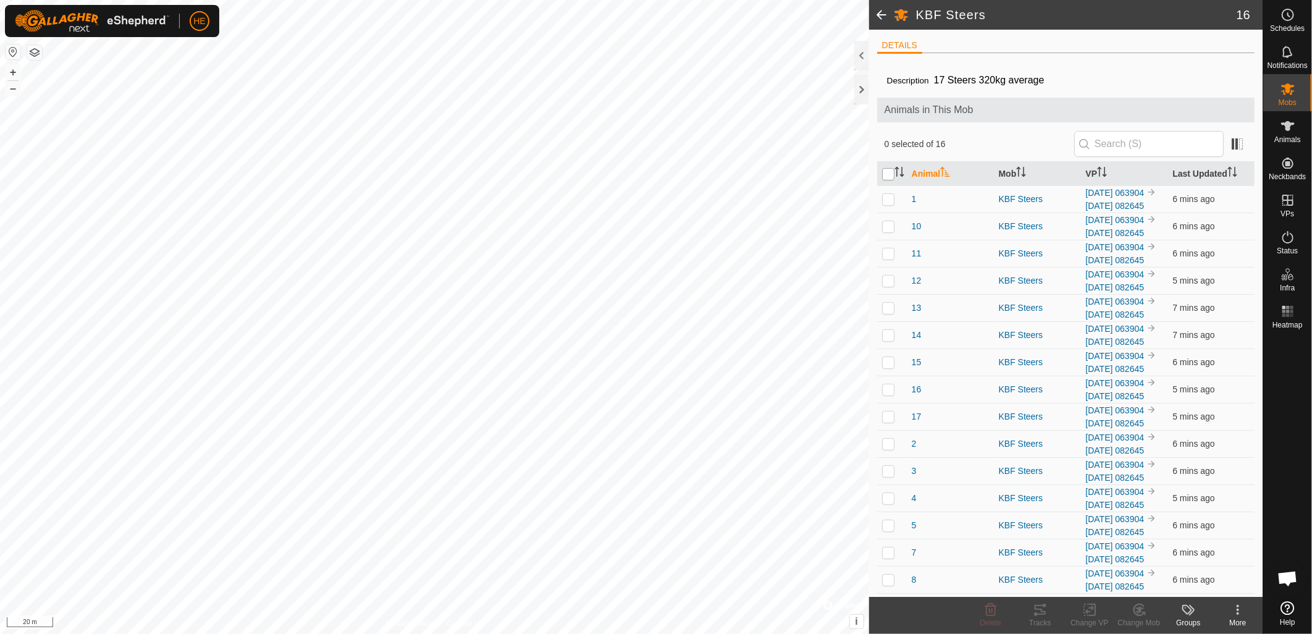
checkbox input "true"
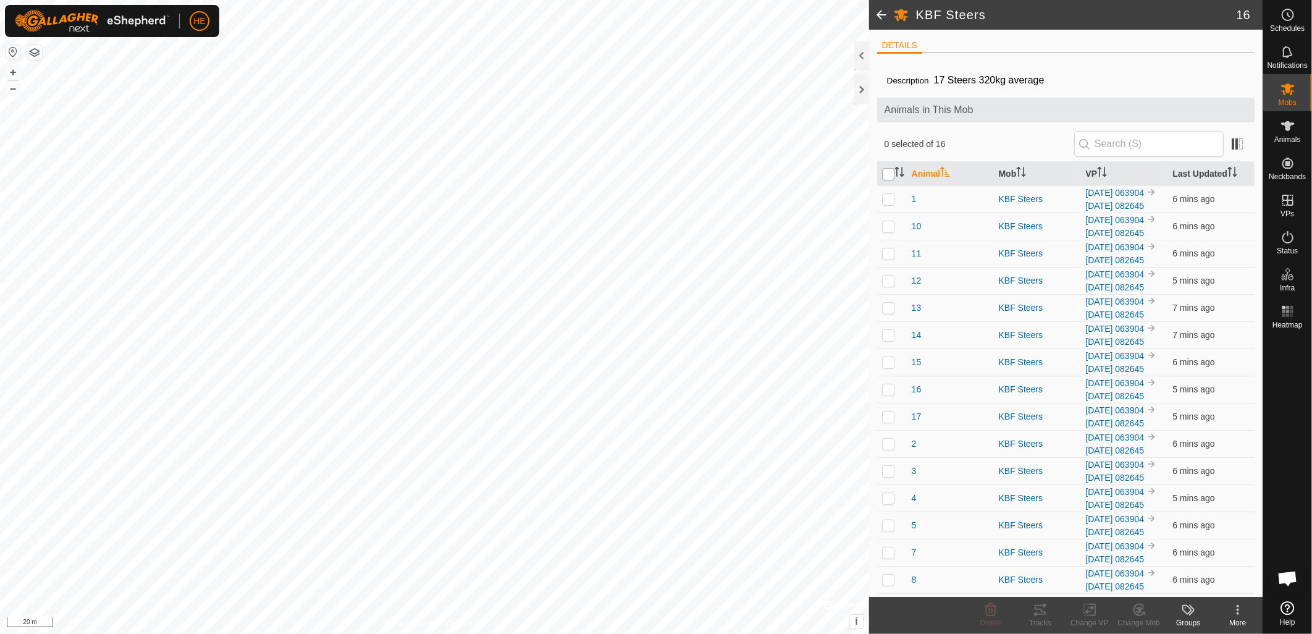
checkbox input "true"
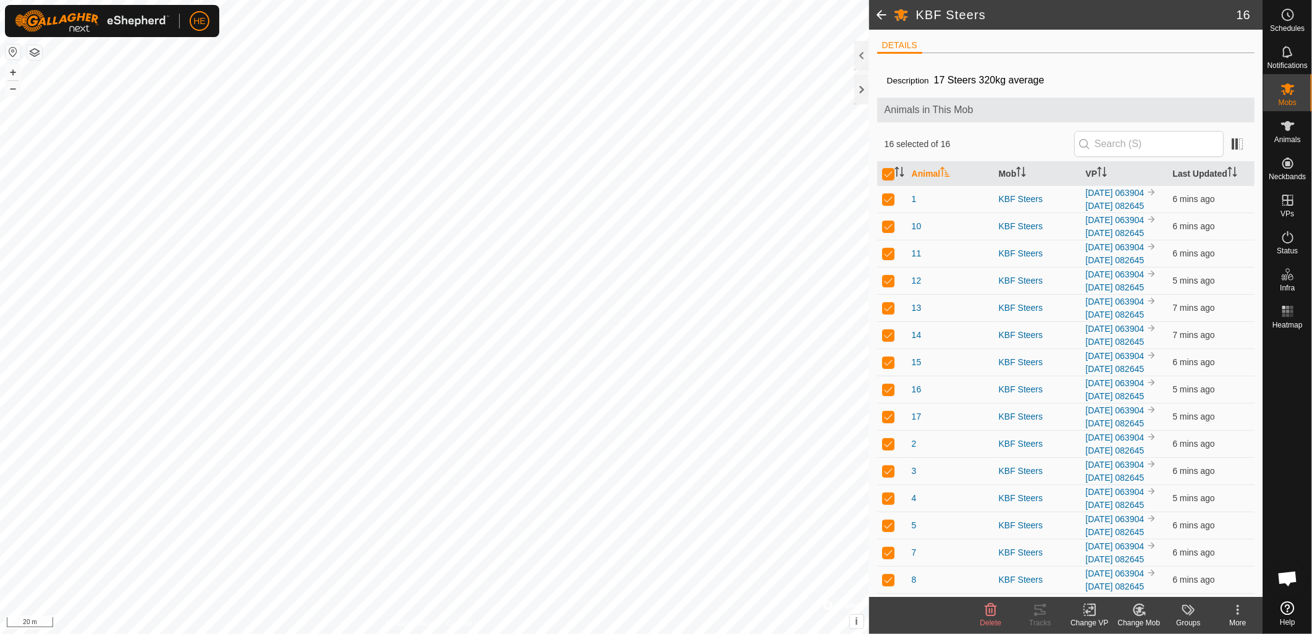
click at [1092, 617] on div "Change VP" at bounding box center [1089, 622] width 49 height 11
click at [1092, 620] on div "Change VP" at bounding box center [1089, 622] width 49 height 11
click at [1111, 561] on link "Choose VP..." at bounding box center [1127, 557] width 122 height 25
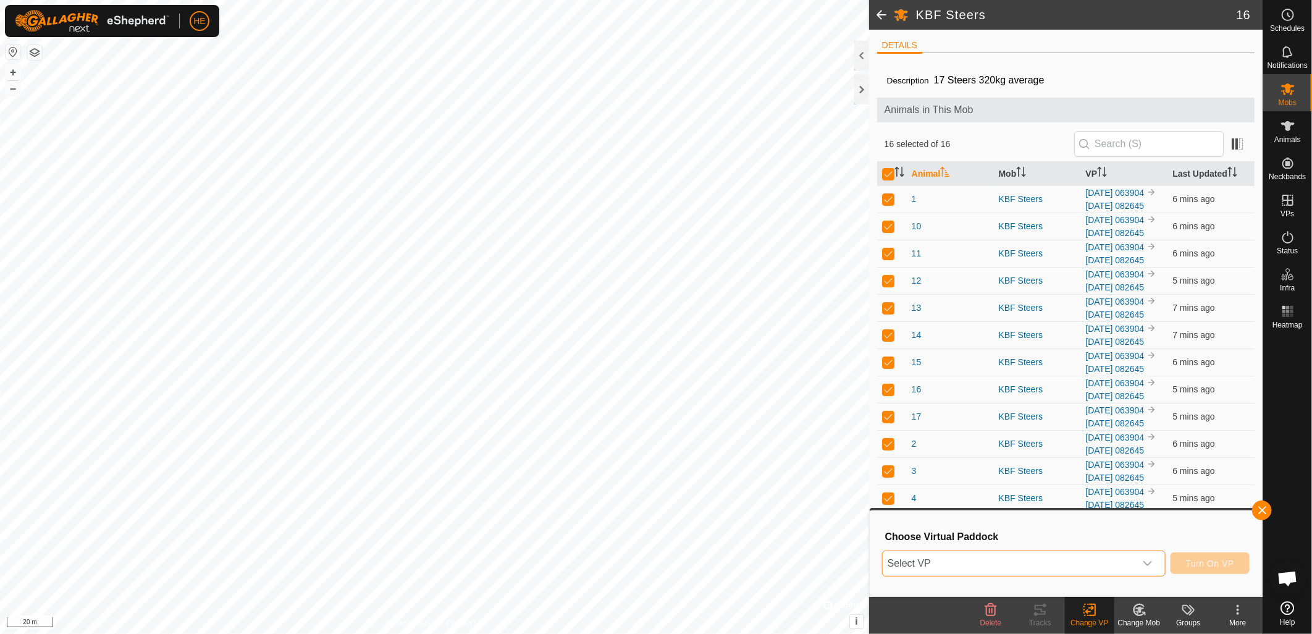
click at [1041, 557] on span "Select VP" at bounding box center [1009, 563] width 253 height 25
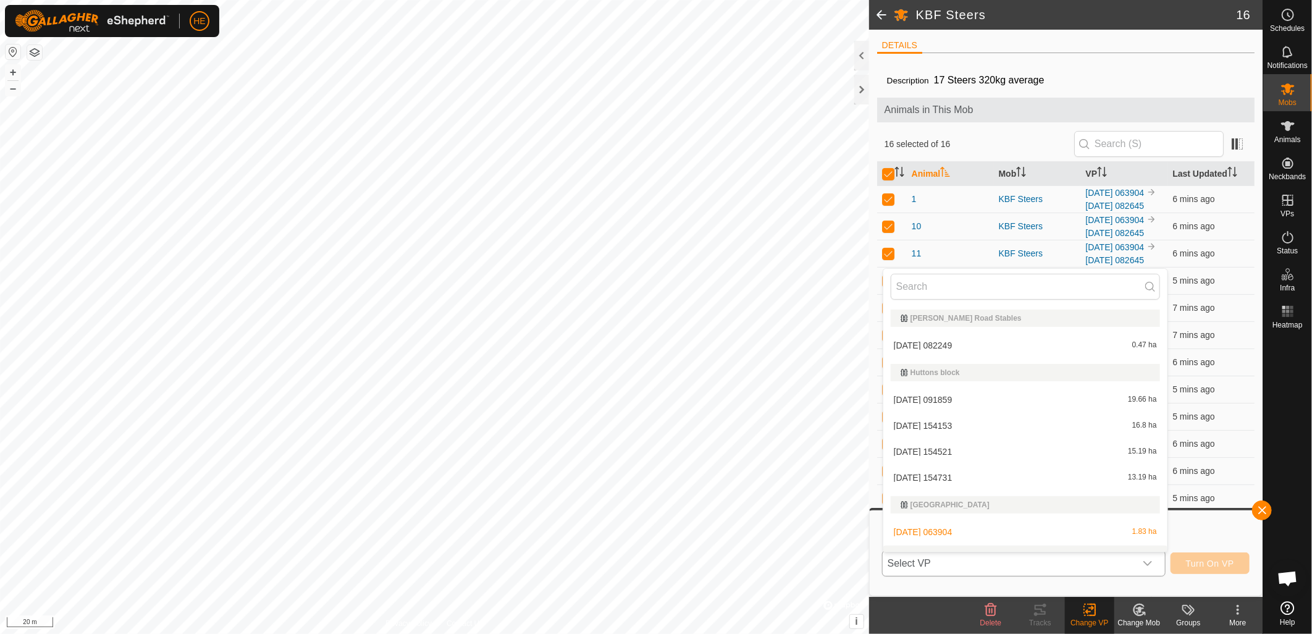
scroll to position [19, 0]
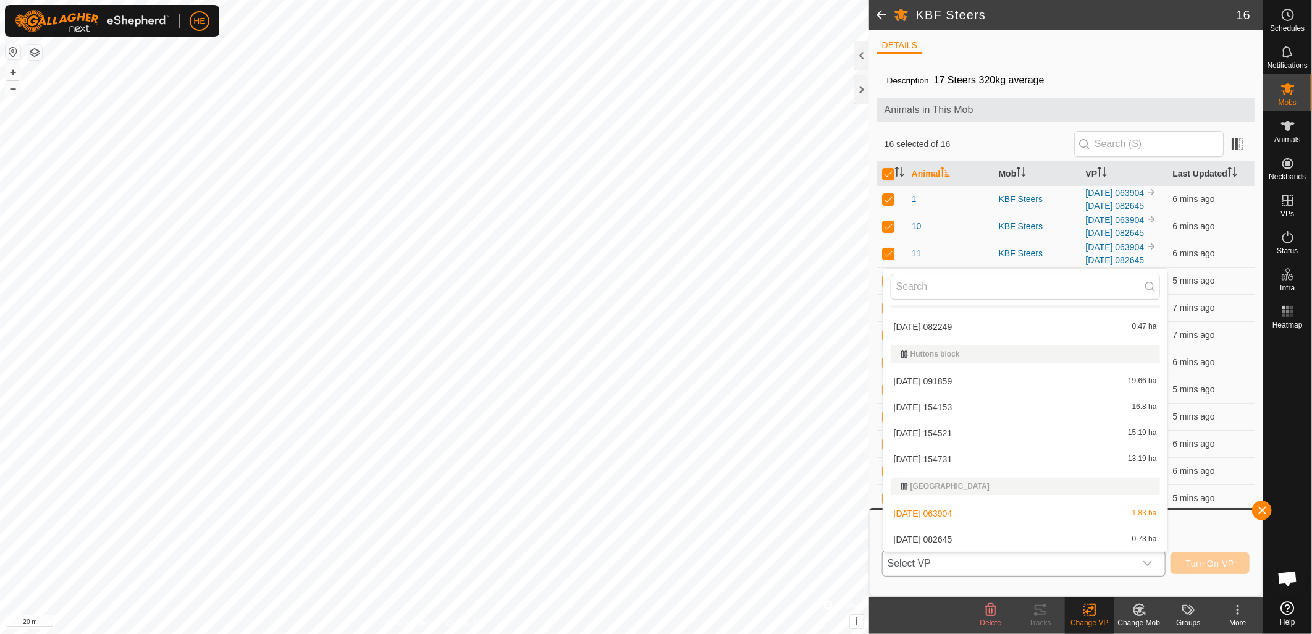
click at [990, 518] on li "2025-09-06 063904 1.83 ha" at bounding box center [1025, 513] width 284 height 25
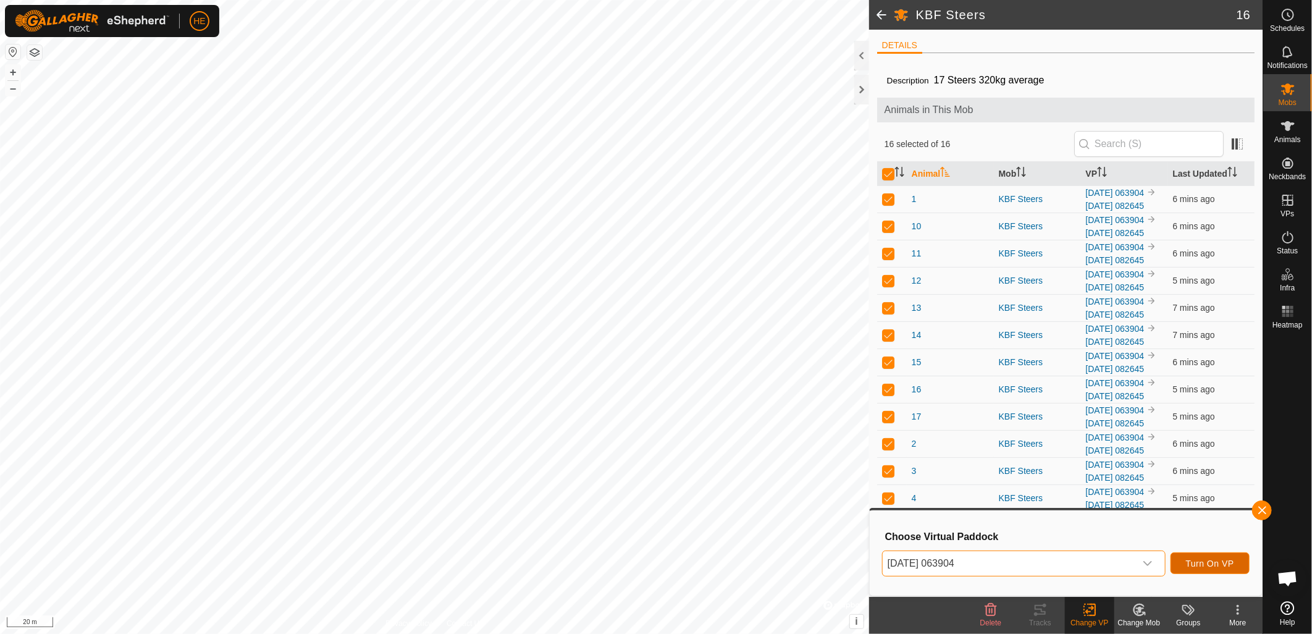
click at [1217, 565] on span "Turn On VP" at bounding box center [1210, 563] width 48 height 10
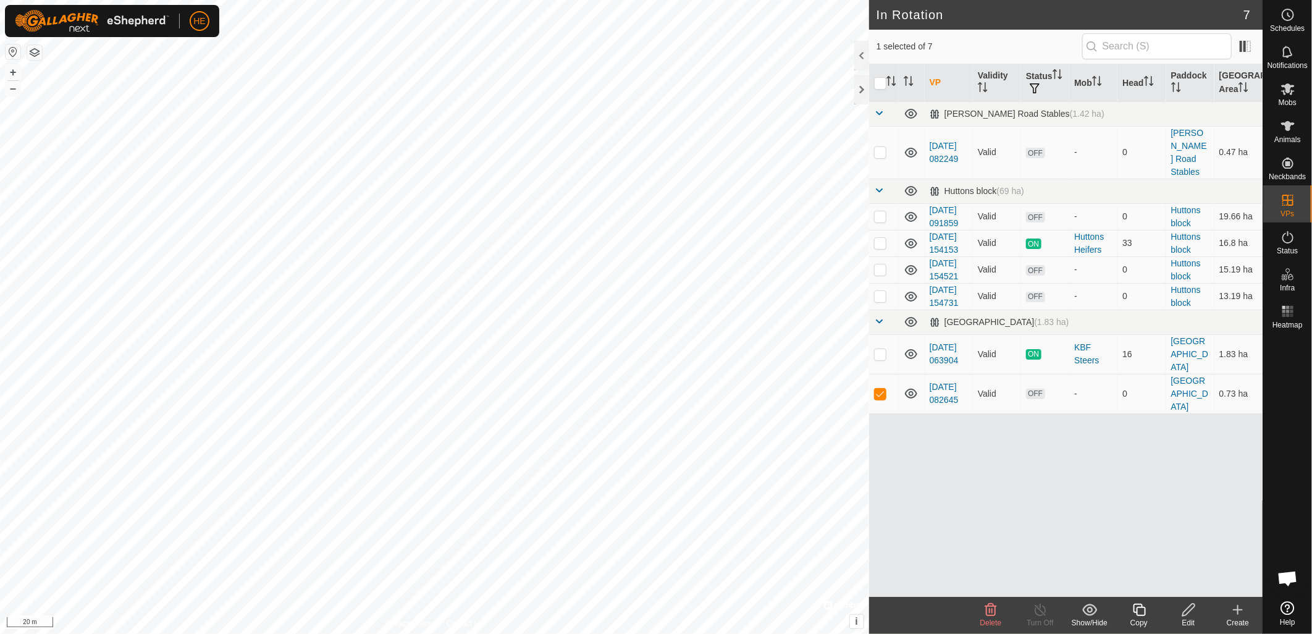
click at [1185, 610] on icon at bounding box center [1188, 610] width 12 height 12
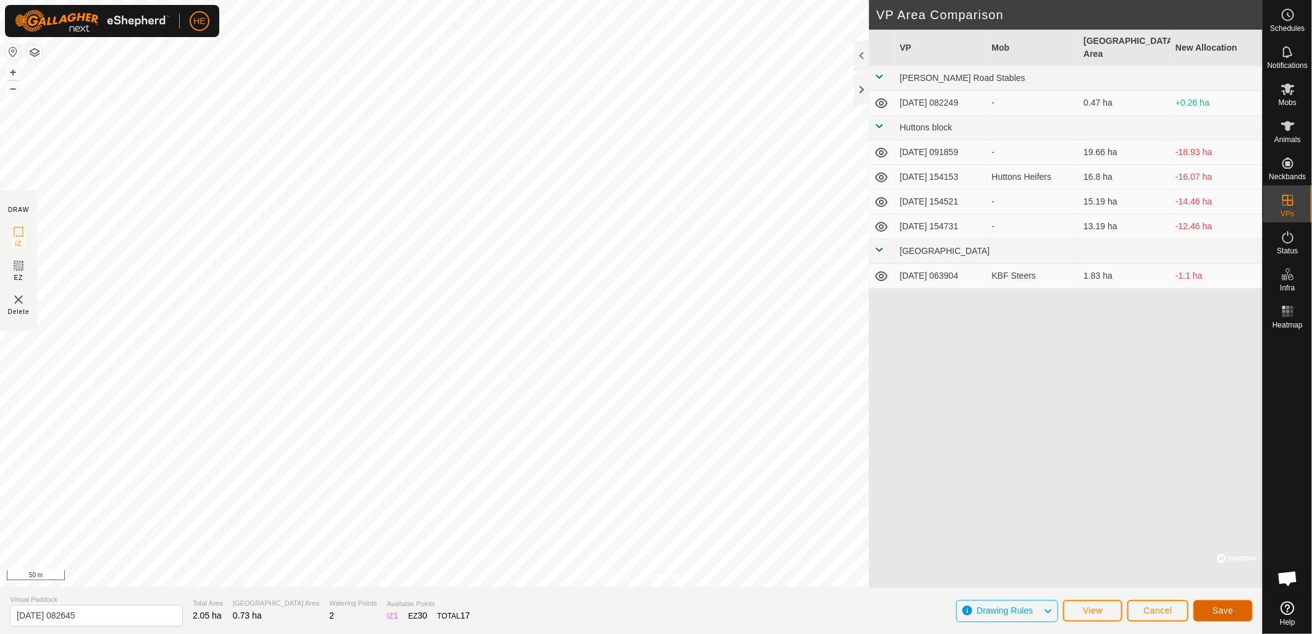
click at [1223, 612] on span "Save" at bounding box center [1223, 610] width 21 height 10
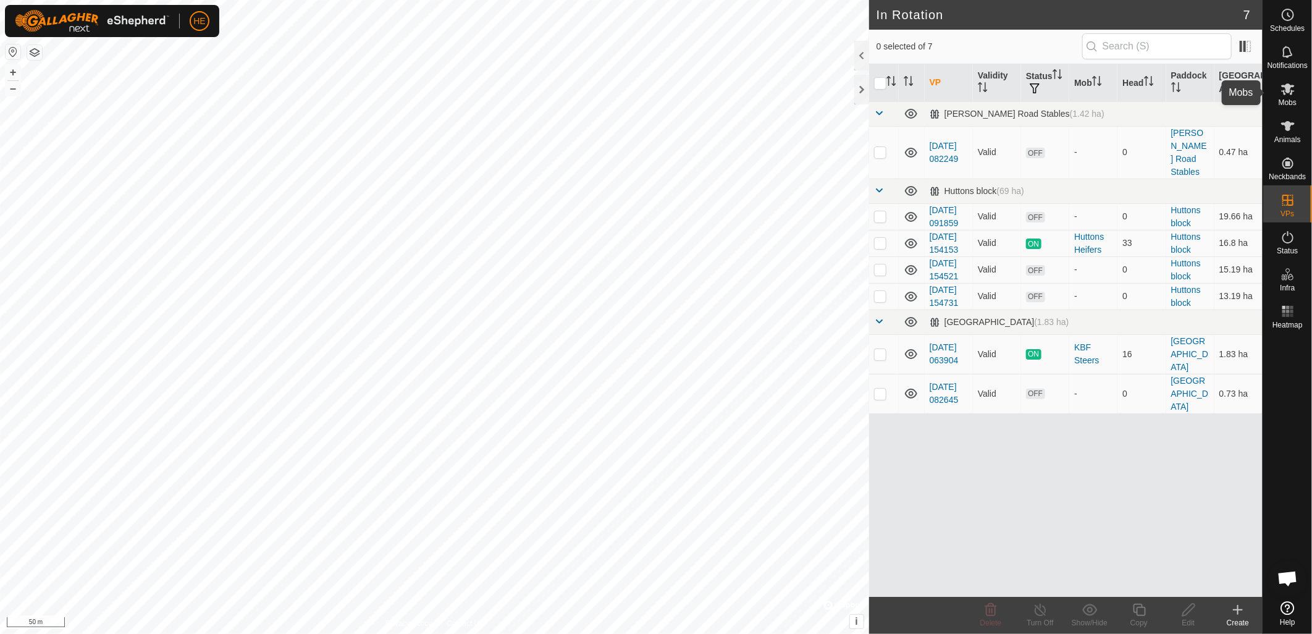
click at [1292, 95] on icon at bounding box center [1288, 89] width 15 height 15
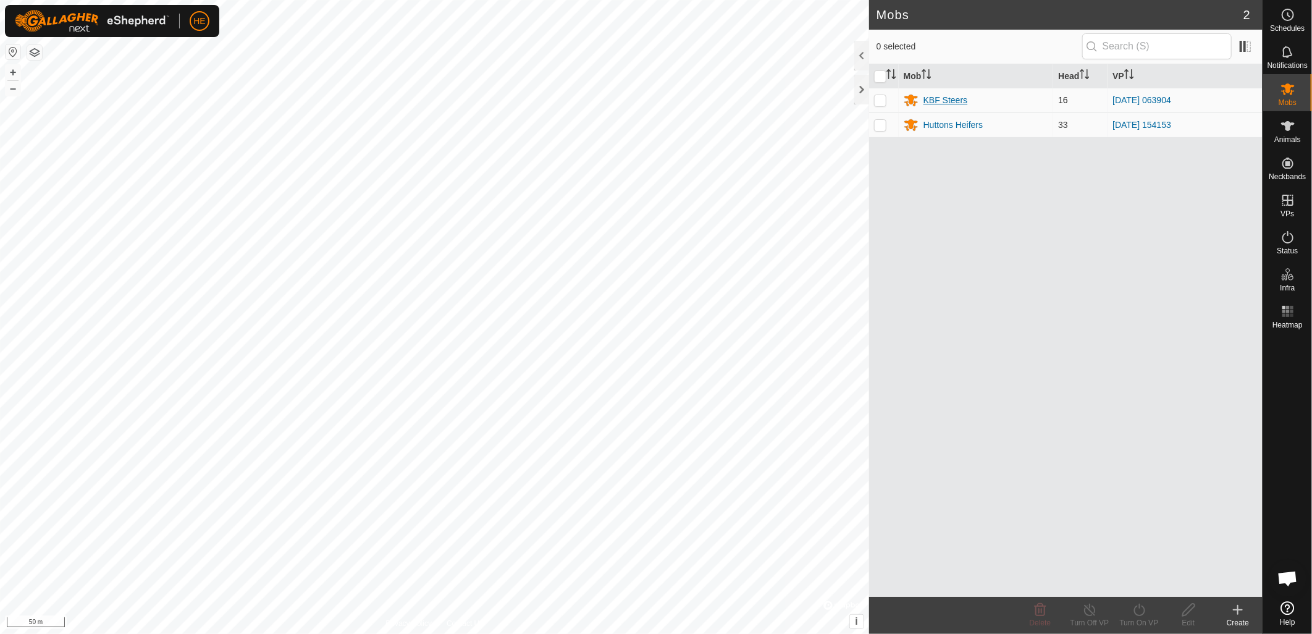
click at [949, 107] on div "KBF Steers" at bounding box center [976, 100] width 145 height 15
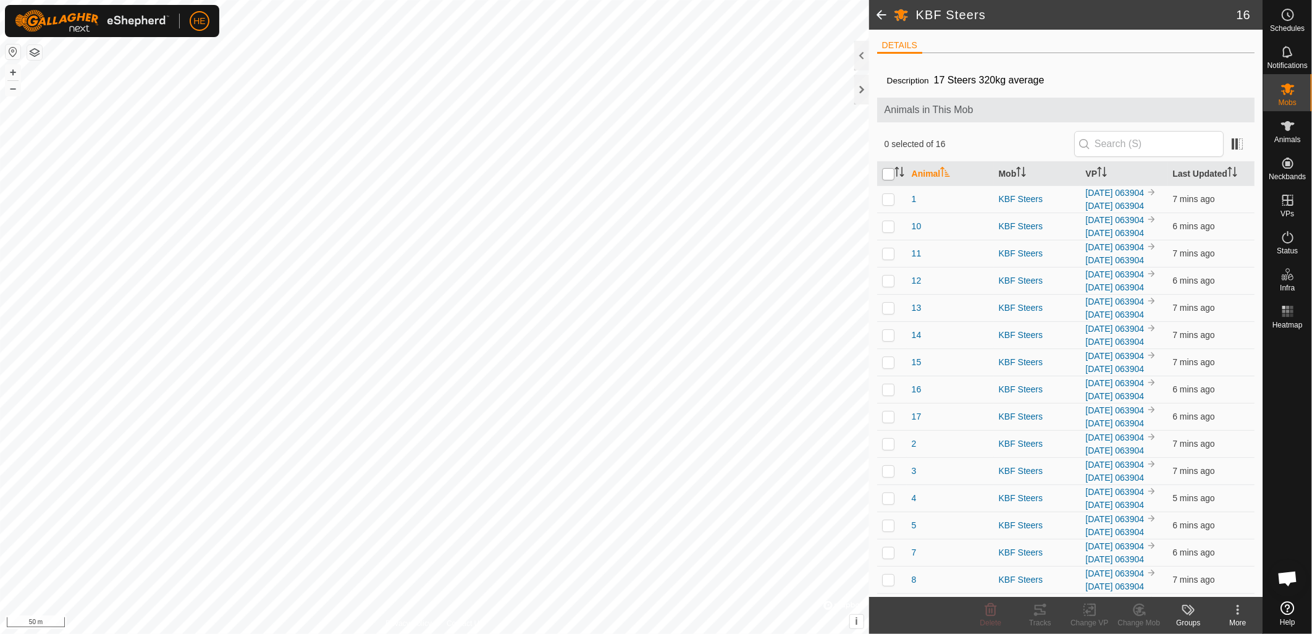
click at [890, 175] on input "checkbox" at bounding box center [888, 174] width 12 height 12
checkbox input "true"
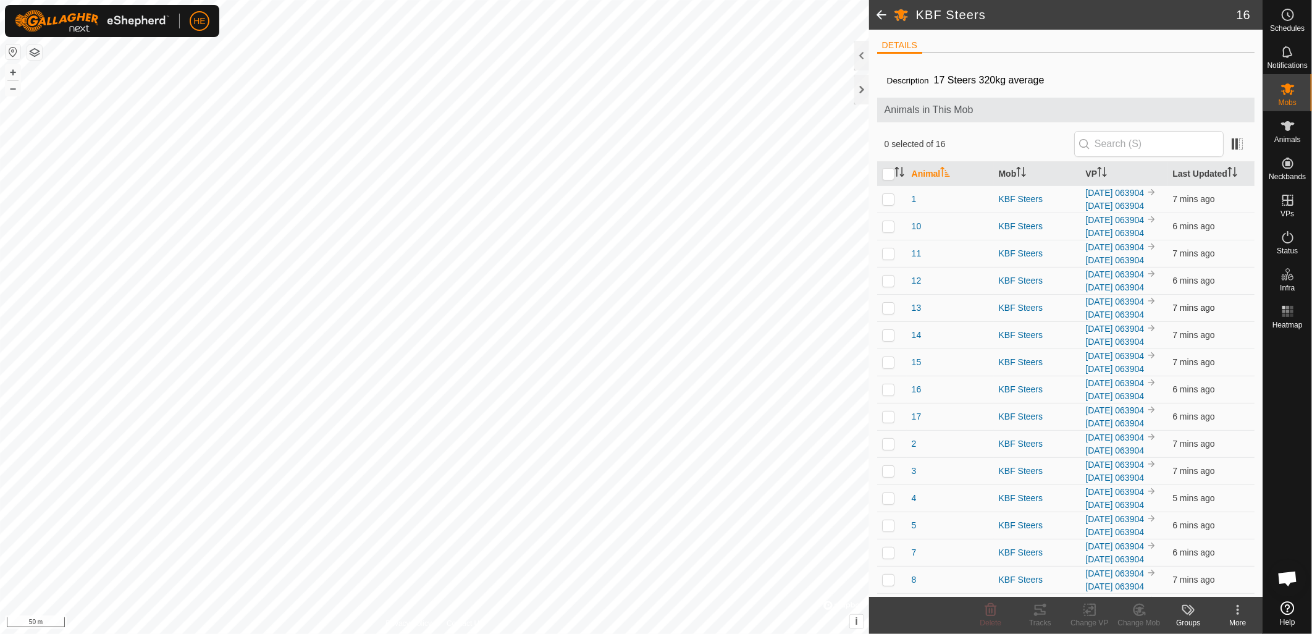
checkbox input "true"
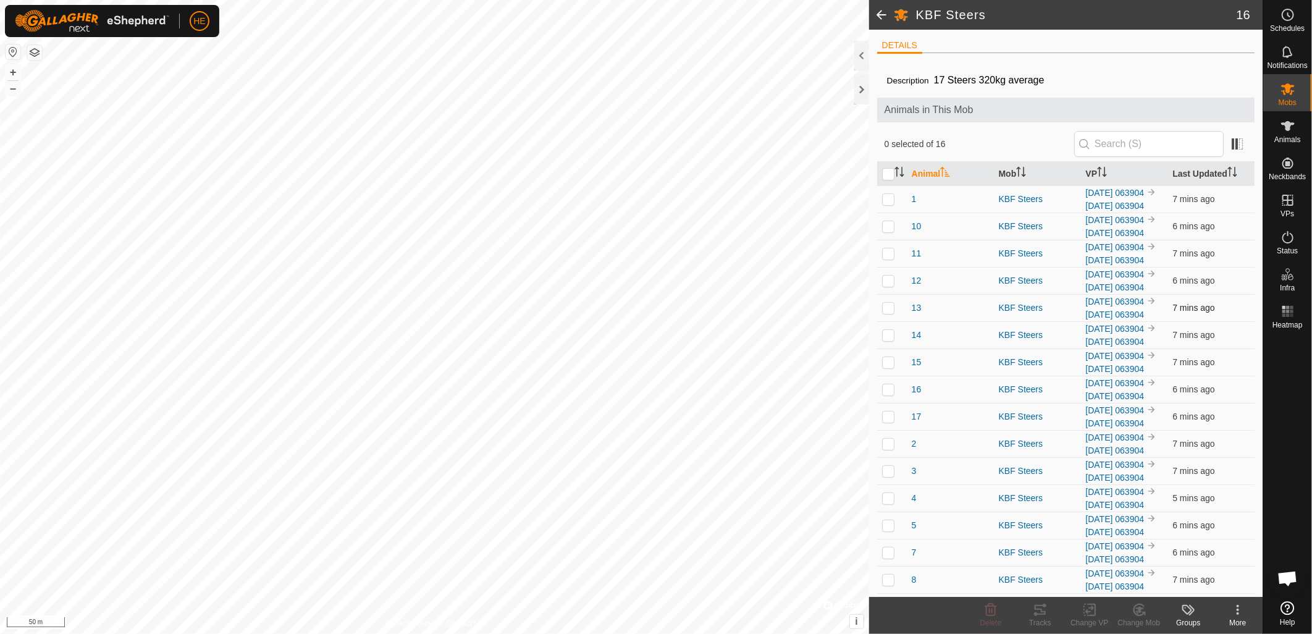
checkbox input "true"
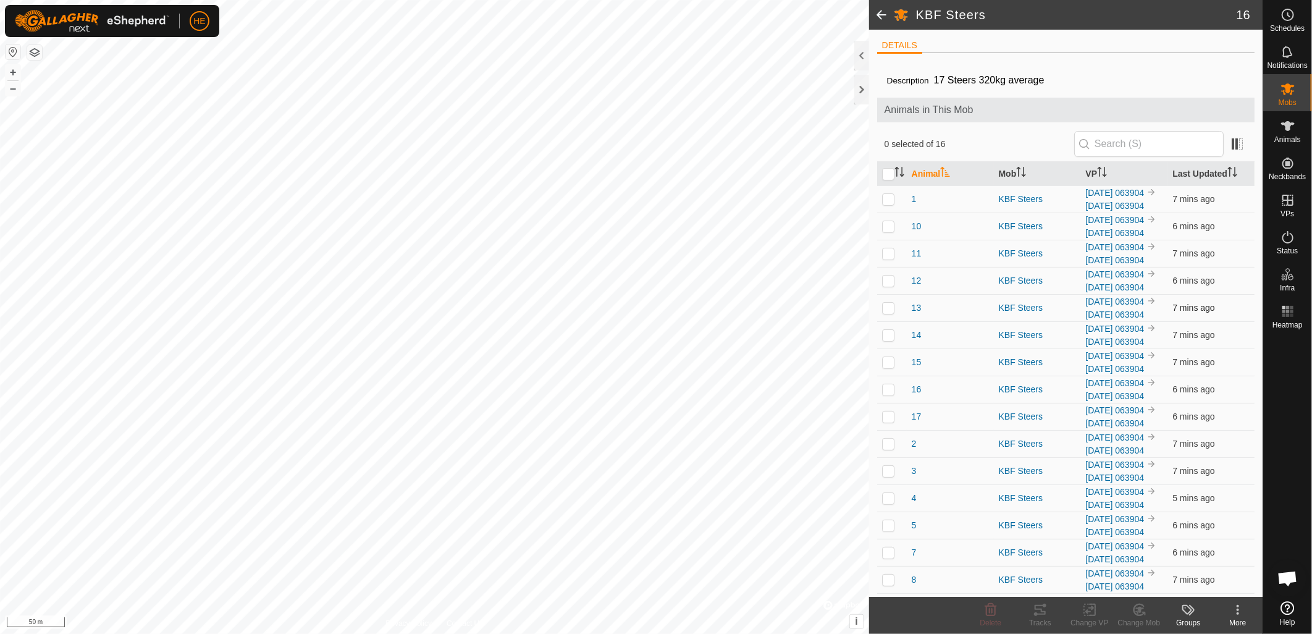
checkbox input "true"
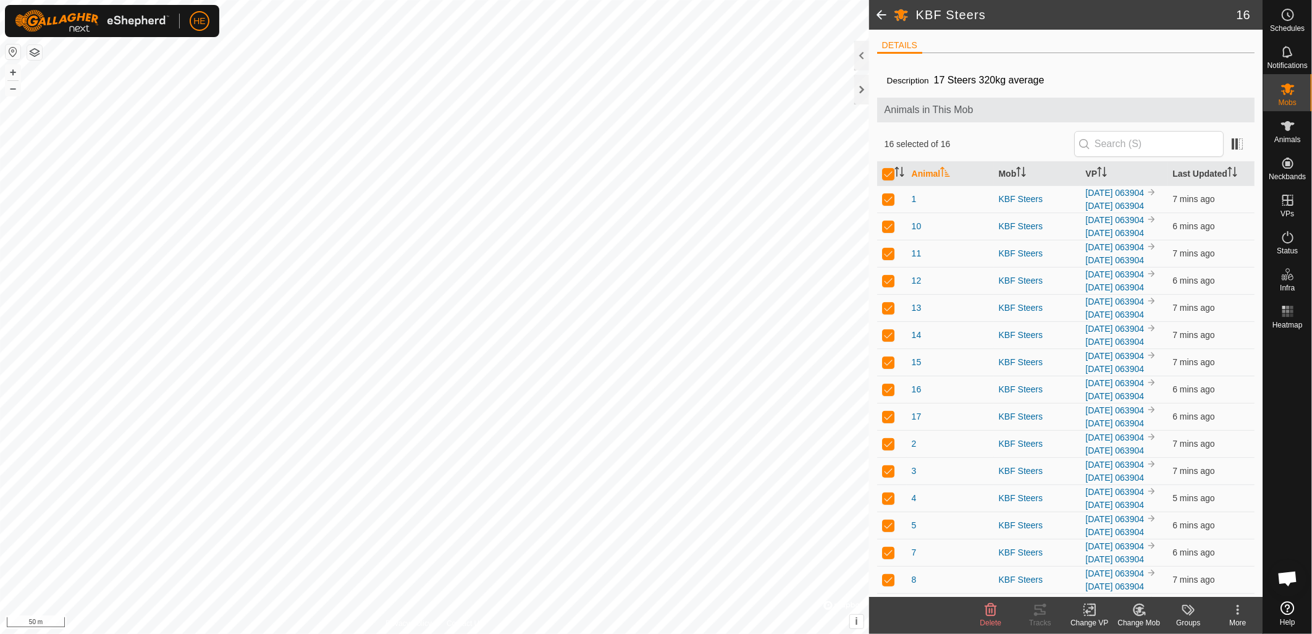
click at [1092, 612] on icon at bounding box center [1089, 609] width 15 height 15
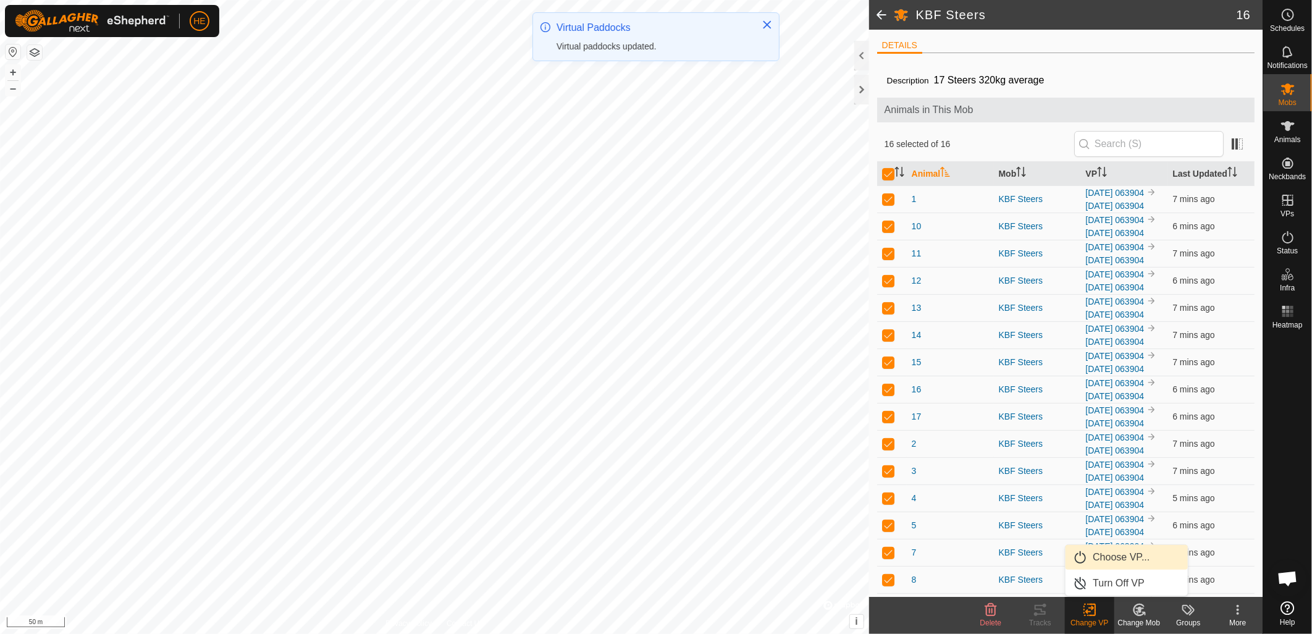
click at [1094, 558] on link "Choose VP..." at bounding box center [1127, 557] width 122 height 25
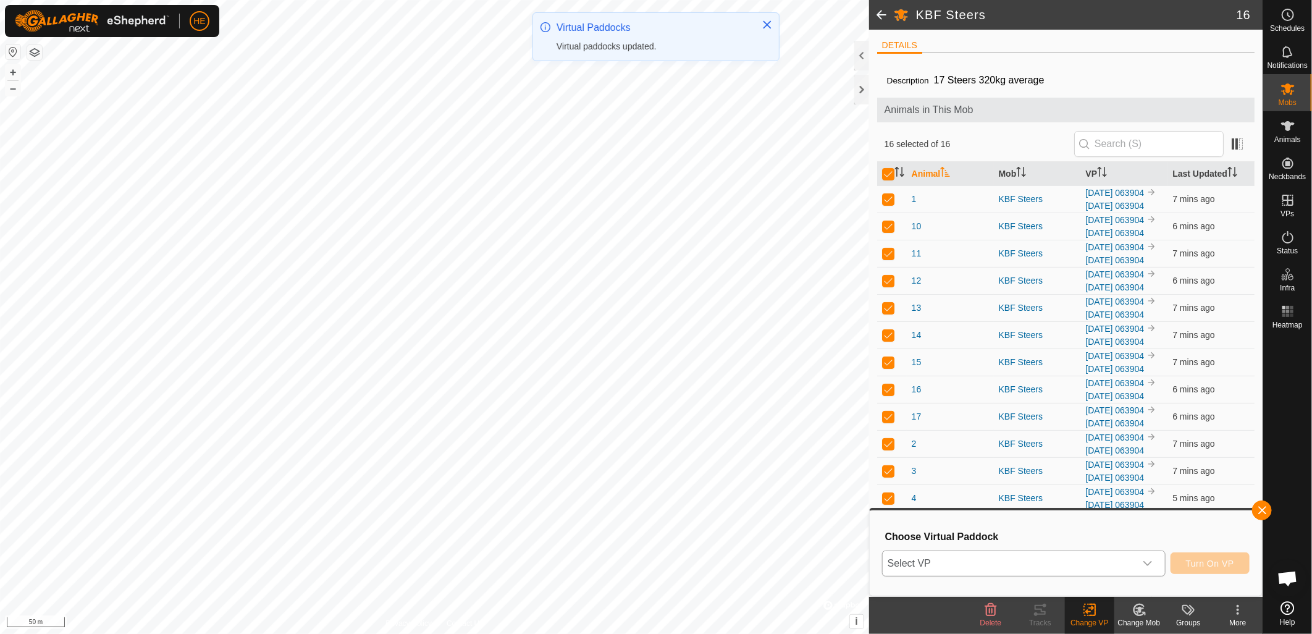
click at [1040, 567] on span "Select VP" at bounding box center [1009, 563] width 253 height 25
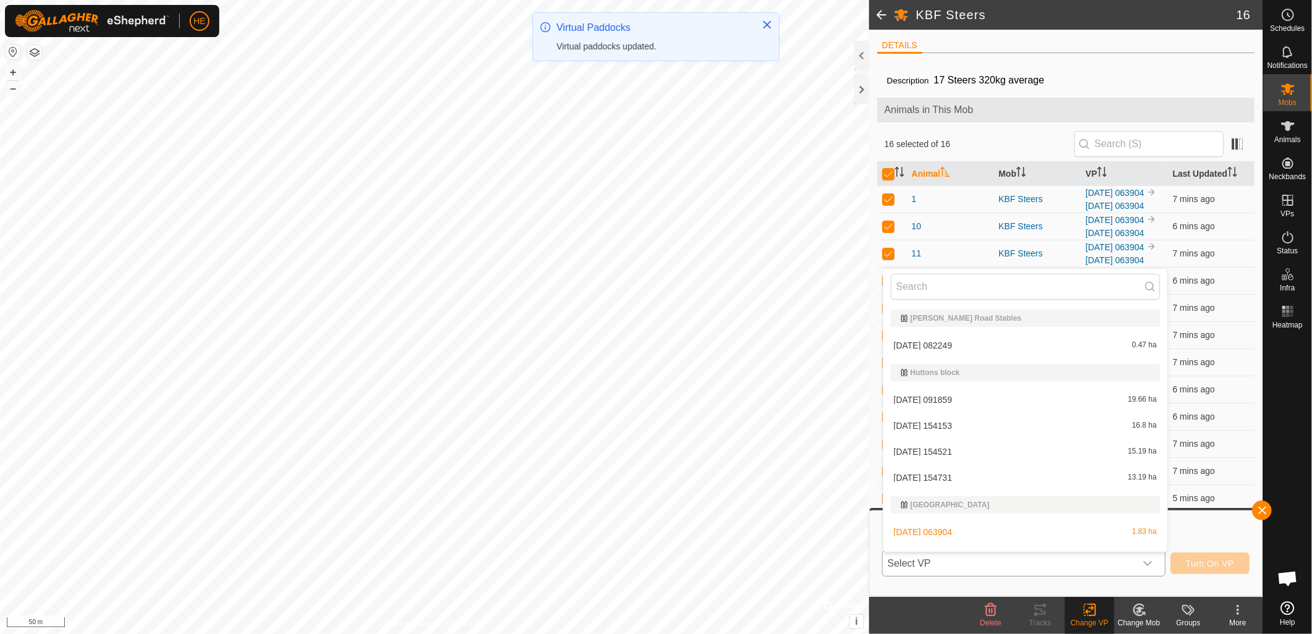
scroll to position [19, 0]
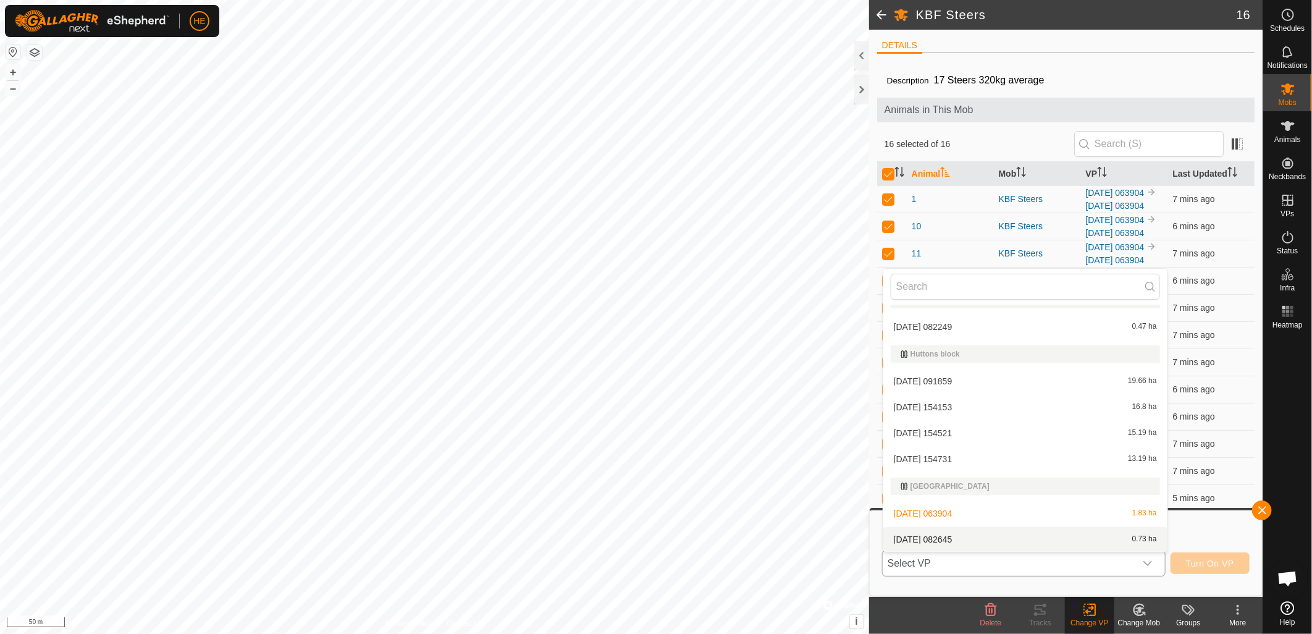
click at [1028, 536] on li "2025-09-08 082645 0.73 ha" at bounding box center [1025, 539] width 284 height 25
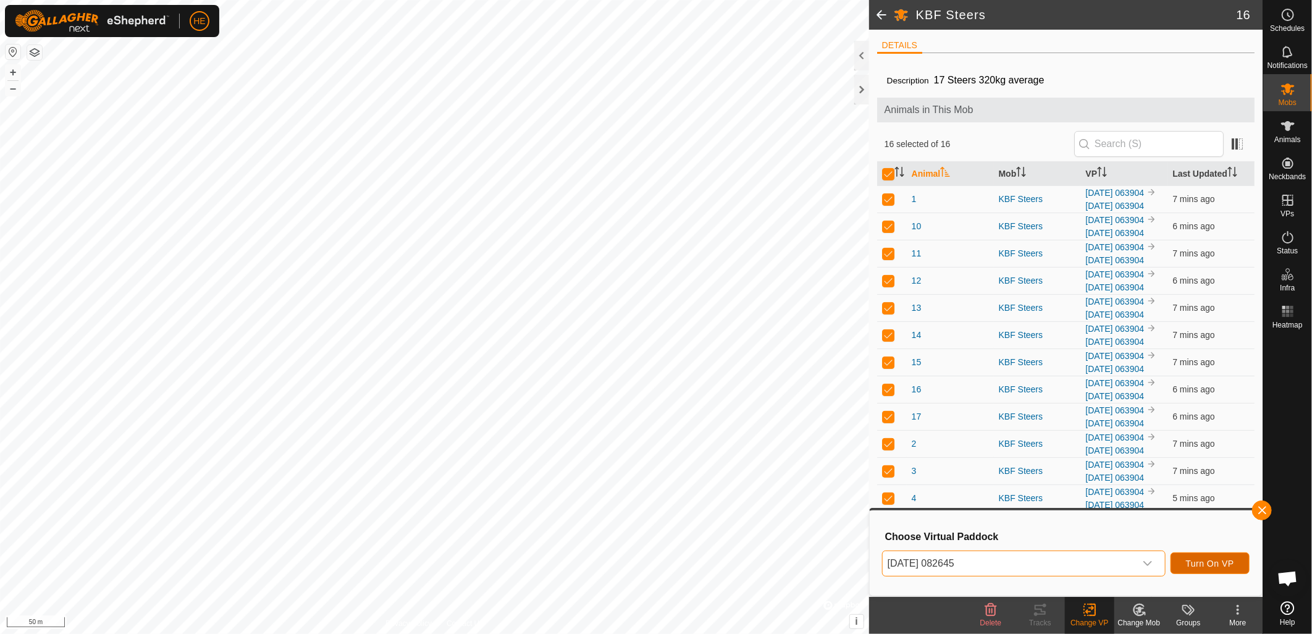
click at [1220, 567] on span "Turn On VP" at bounding box center [1210, 563] width 48 height 10
